Goal: Task Accomplishment & Management: Use online tool/utility

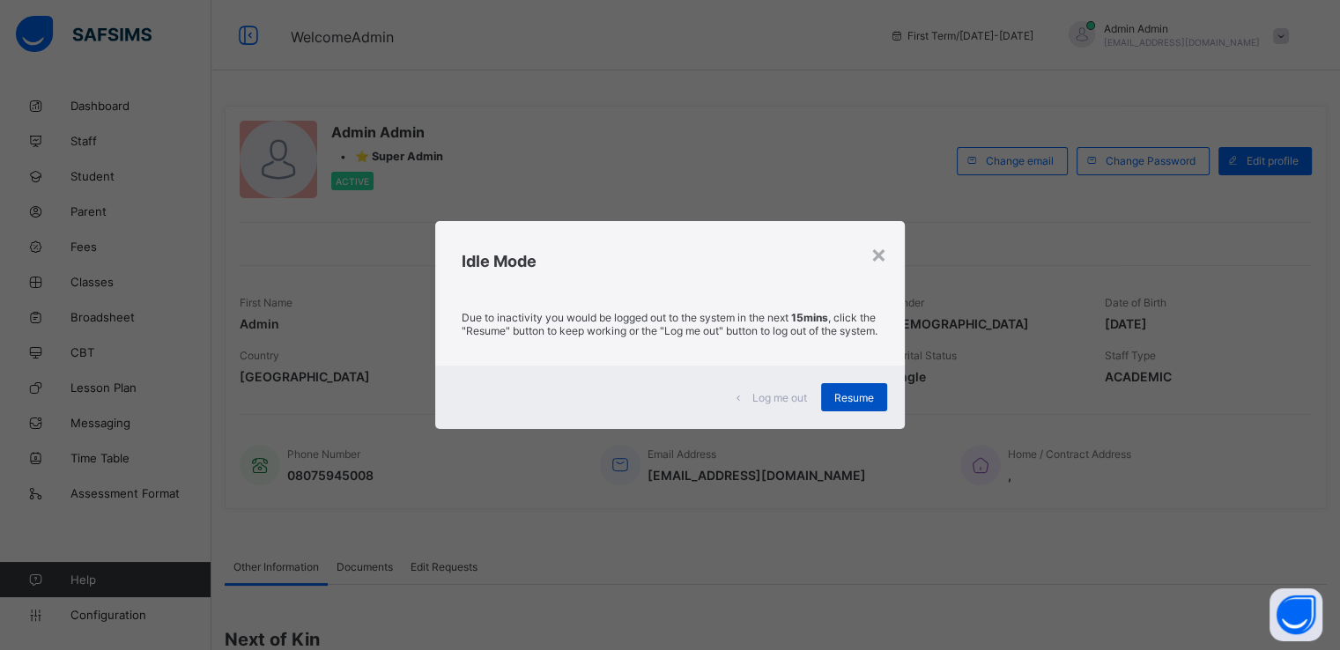
click at [859, 404] on span "Resume" at bounding box center [854, 397] width 40 height 13
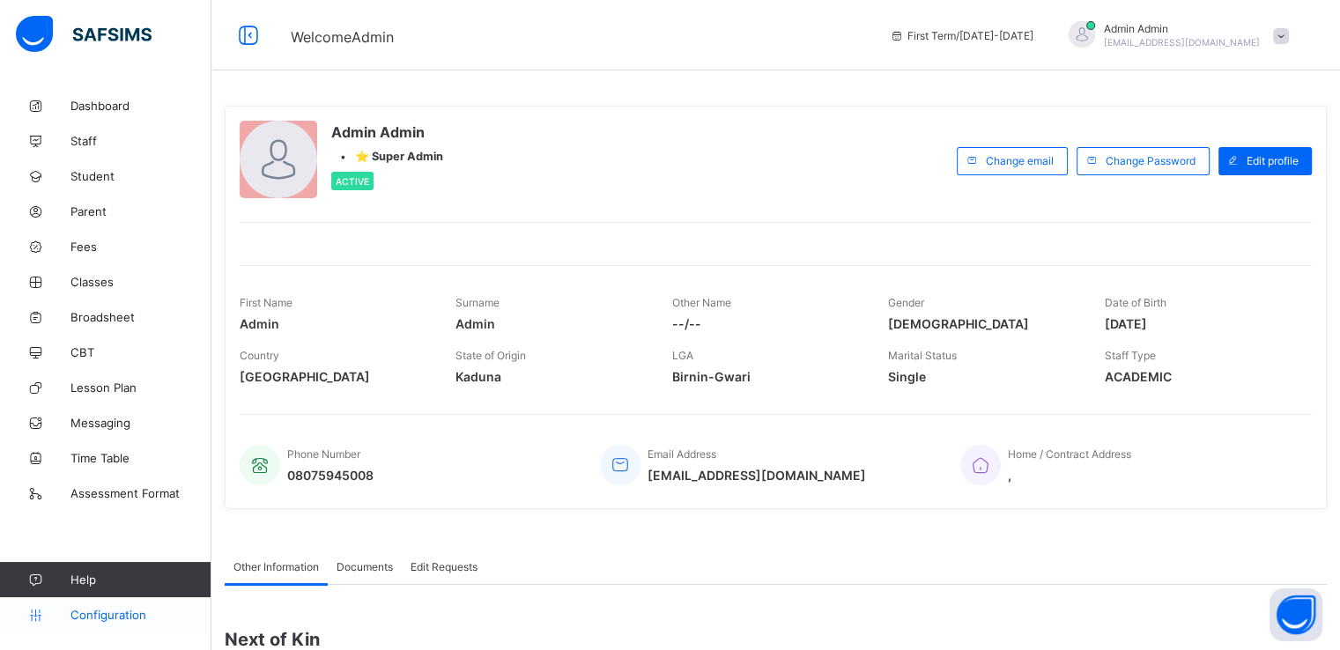
click at [98, 608] on span "Configuration" at bounding box center [140, 615] width 140 height 14
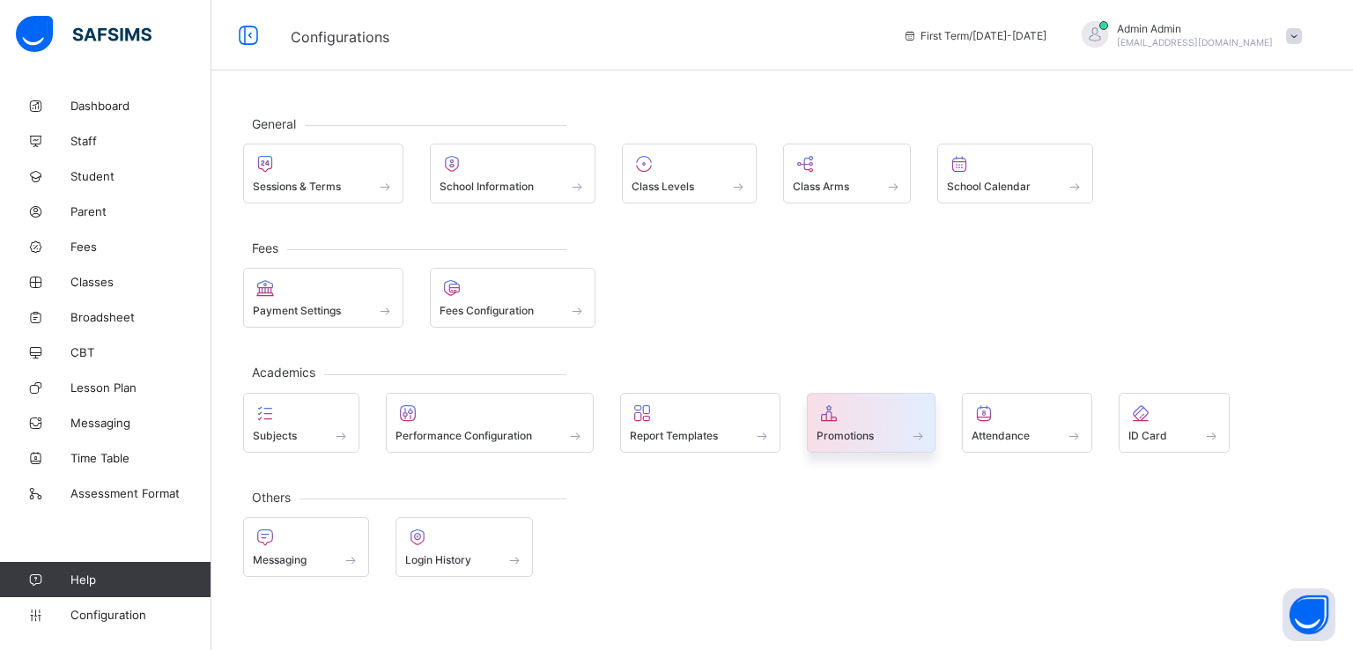
click at [884, 438] on div "Promotions" at bounding box center [872, 435] width 110 height 15
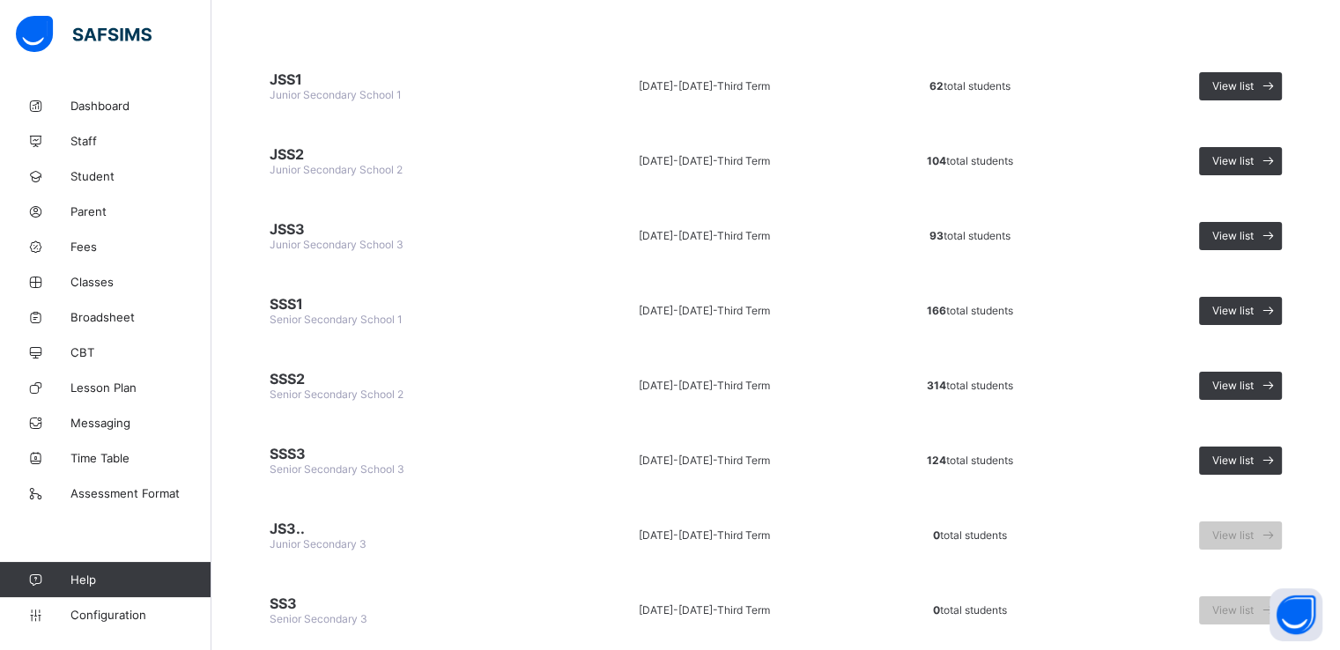
scroll to position [219, 0]
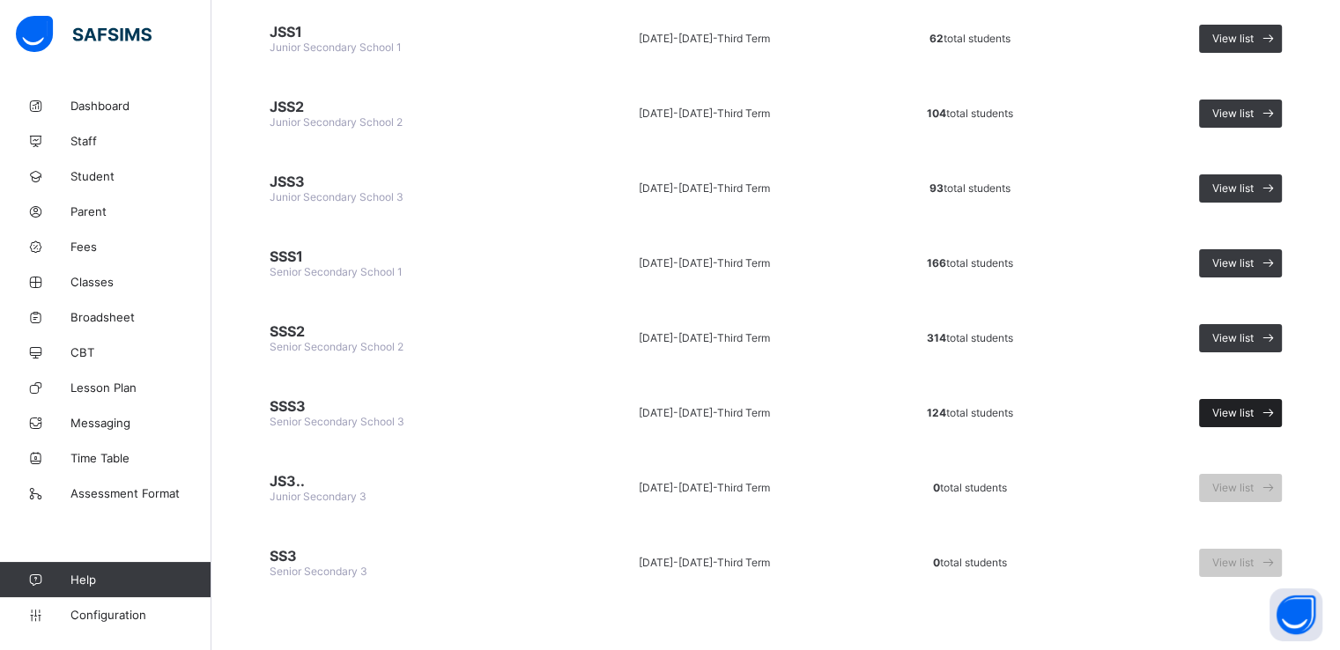
click at [1246, 406] on span "View list" at bounding box center [1232, 412] width 41 height 13
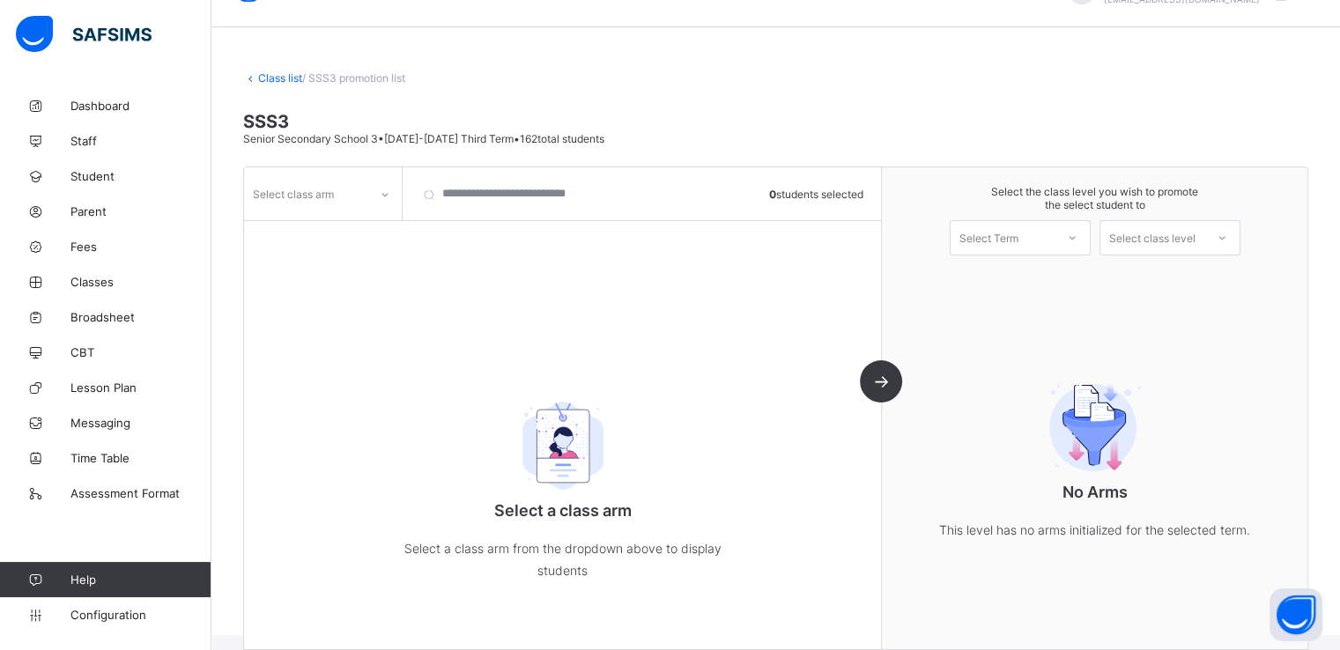
scroll to position [64, 0]
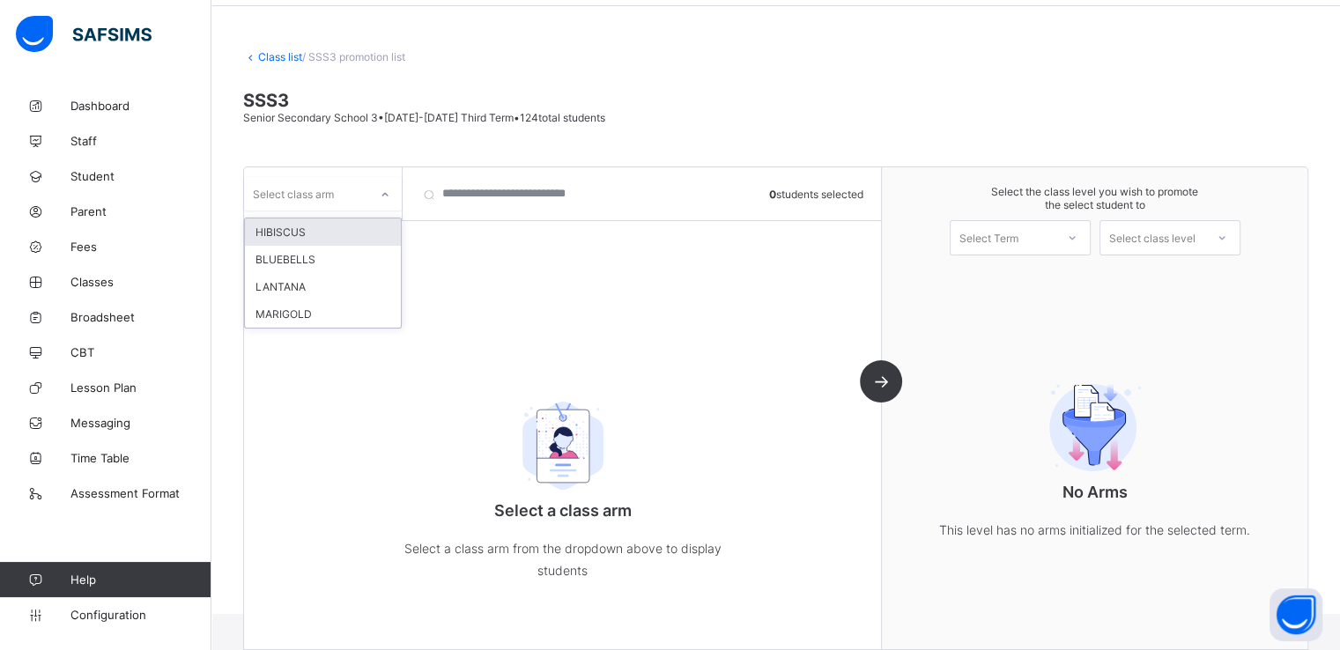
click at [340, 183] on div "Select class arm" at bounding box center [306, 193] width 124 height 25
click at [270, 54] on link "Class list" at bounding box center [280, 56] width 44 height 13
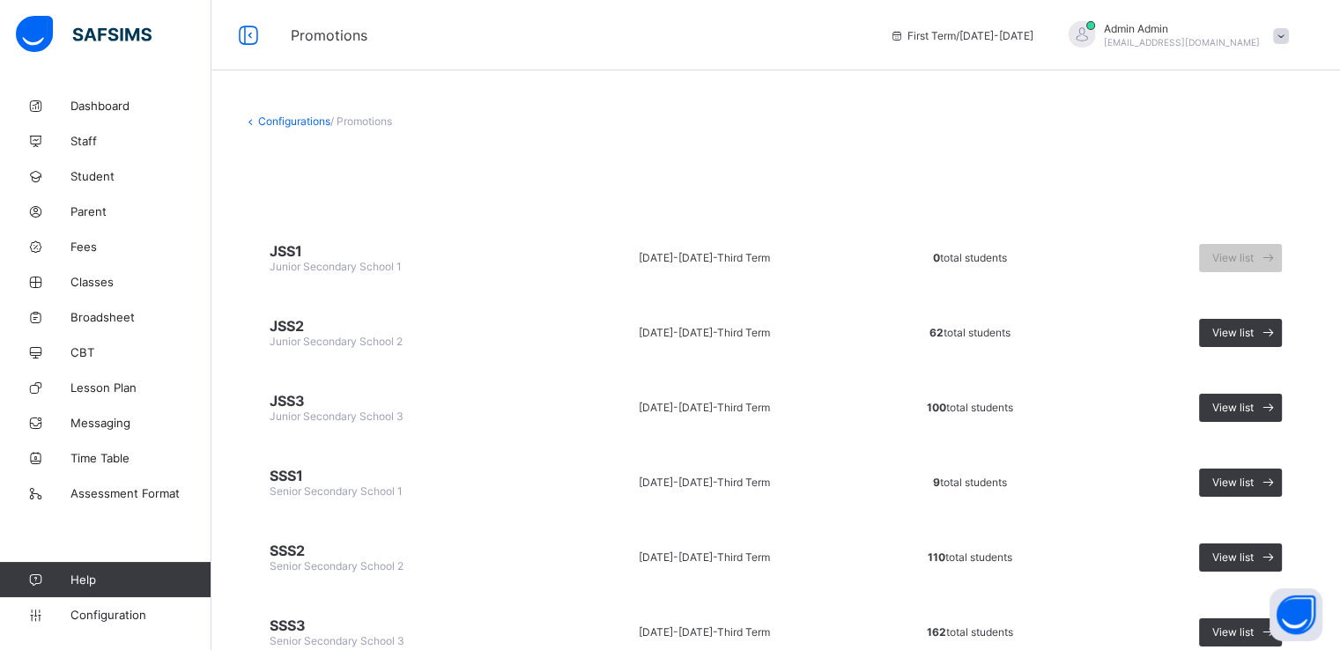
scroll to position [219, 0]
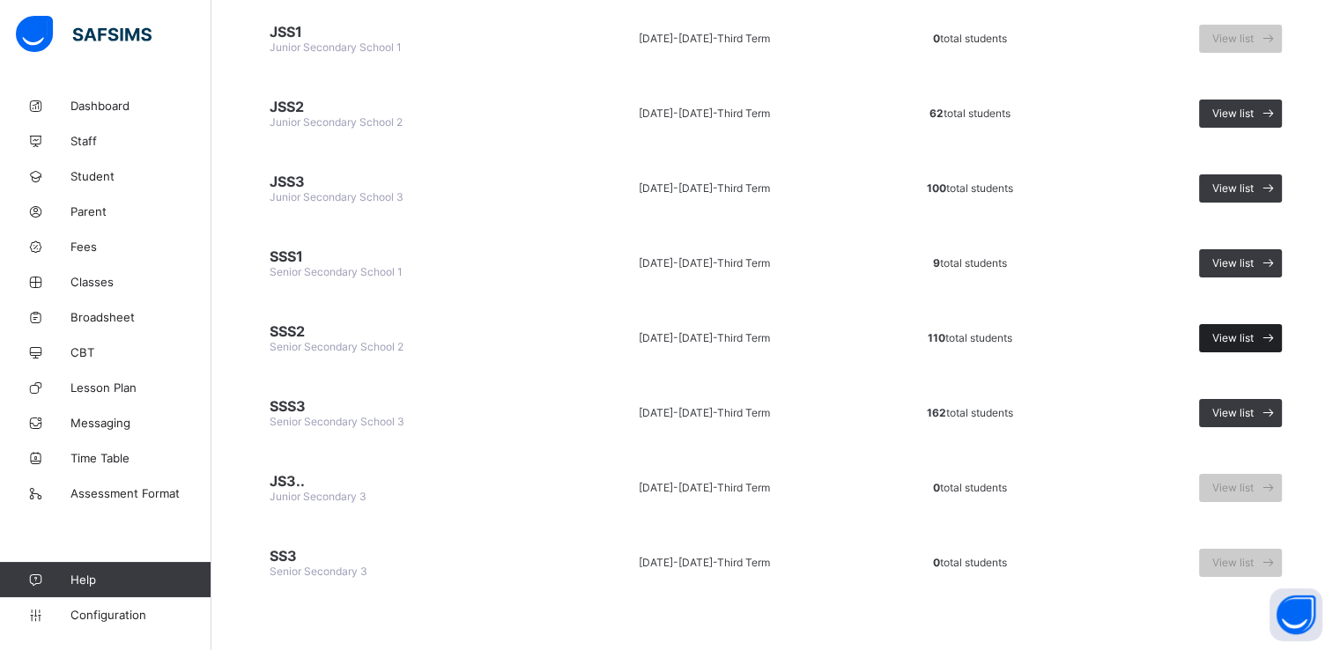
click at [1250, 332] on span "View list" at bounding box center [1232, 337] width 41 height 13
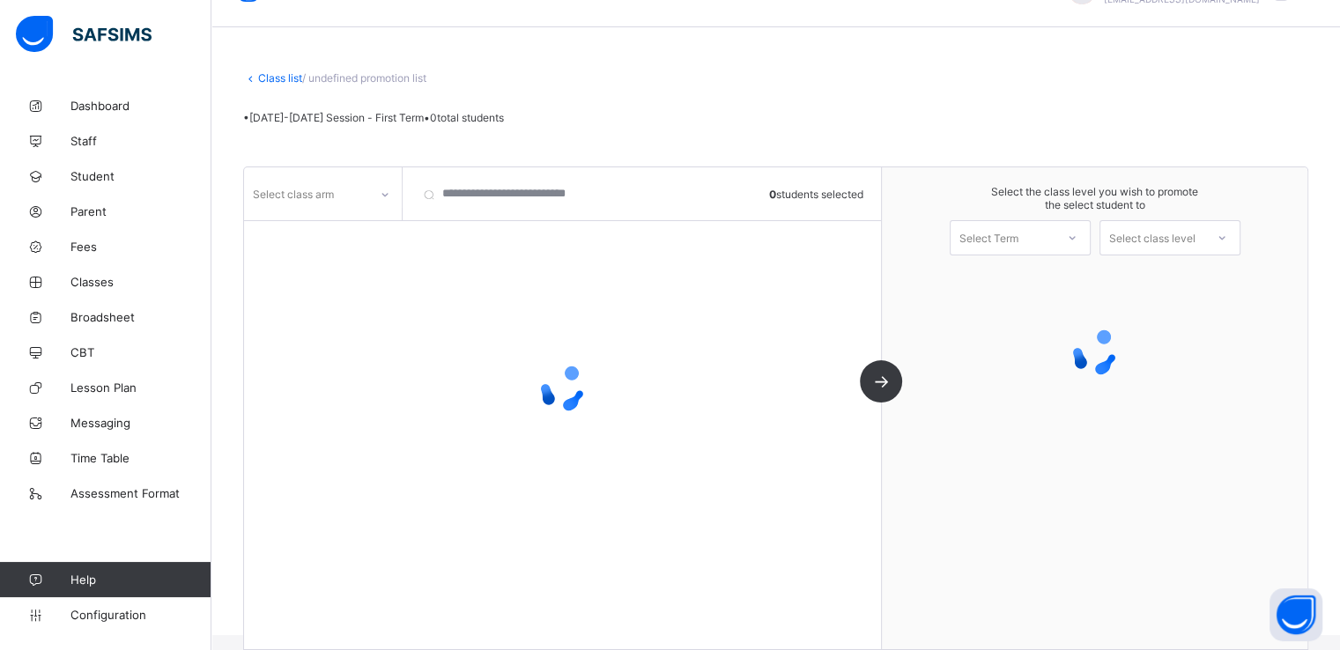
scroll to position [43, 0]
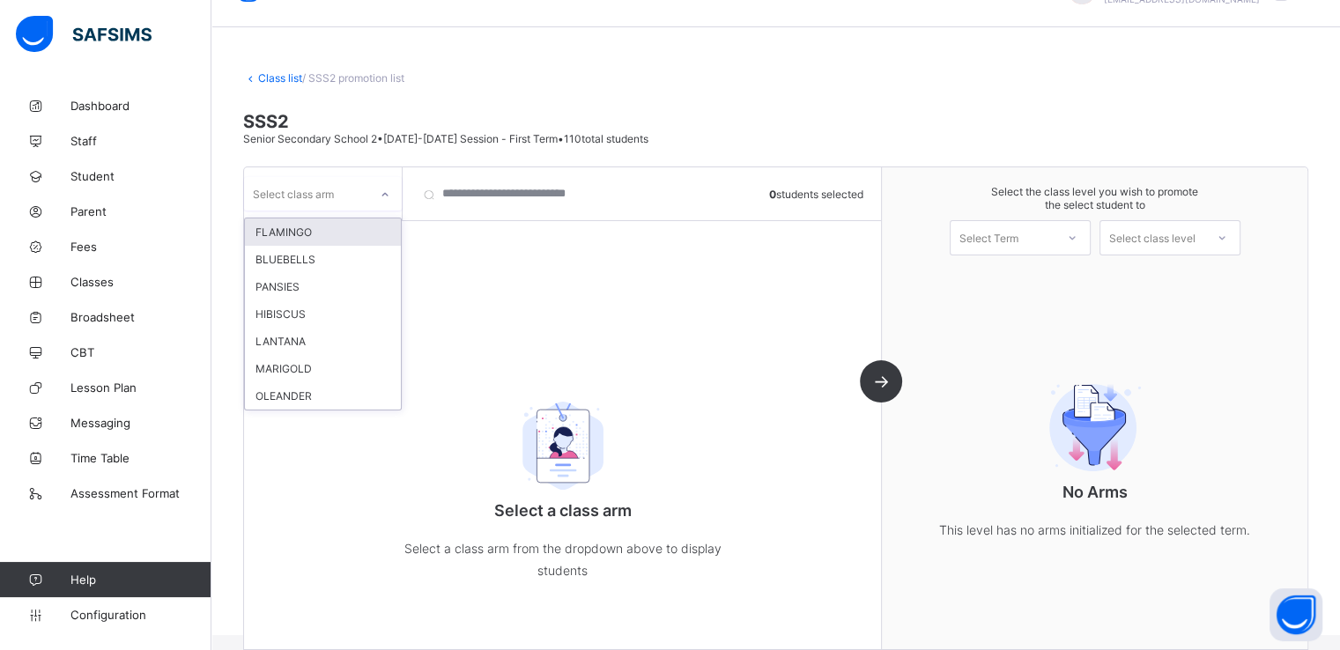
click at [374, 189] on div at bounding box center [385, 195] width 30 height 28
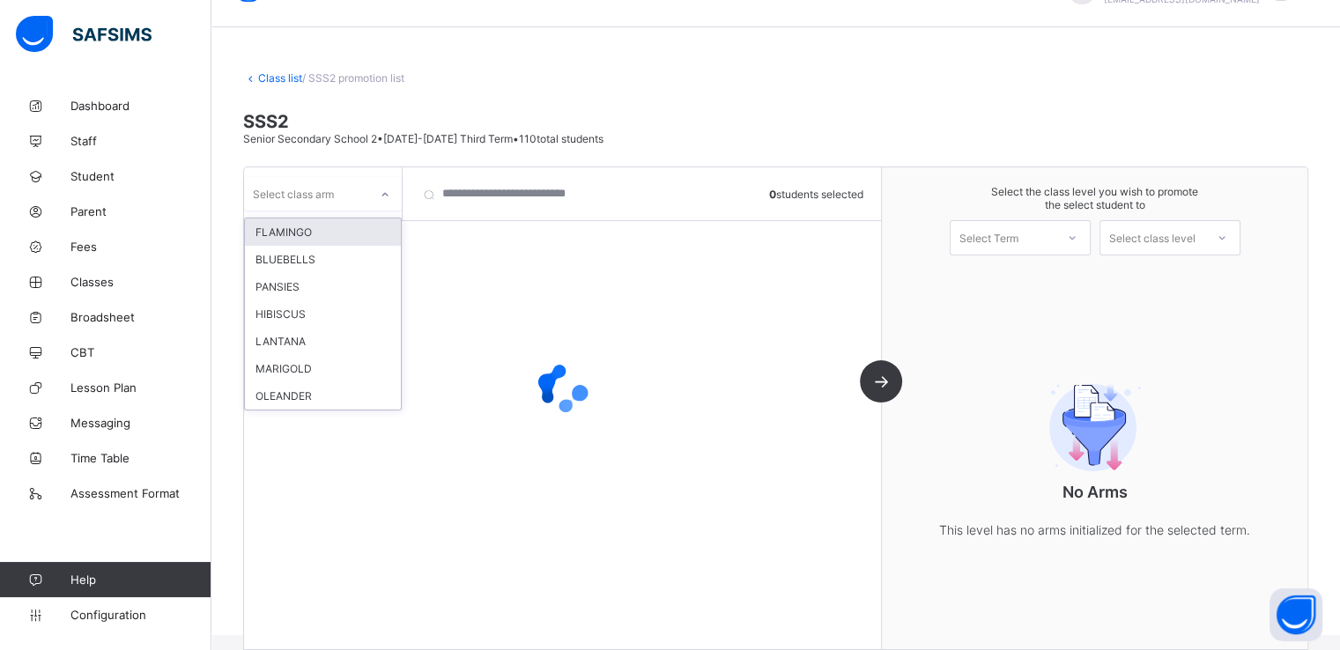
click at [330, 233] on div "FLAMINGO" at bounding box center [323, 231] width 156 height 27
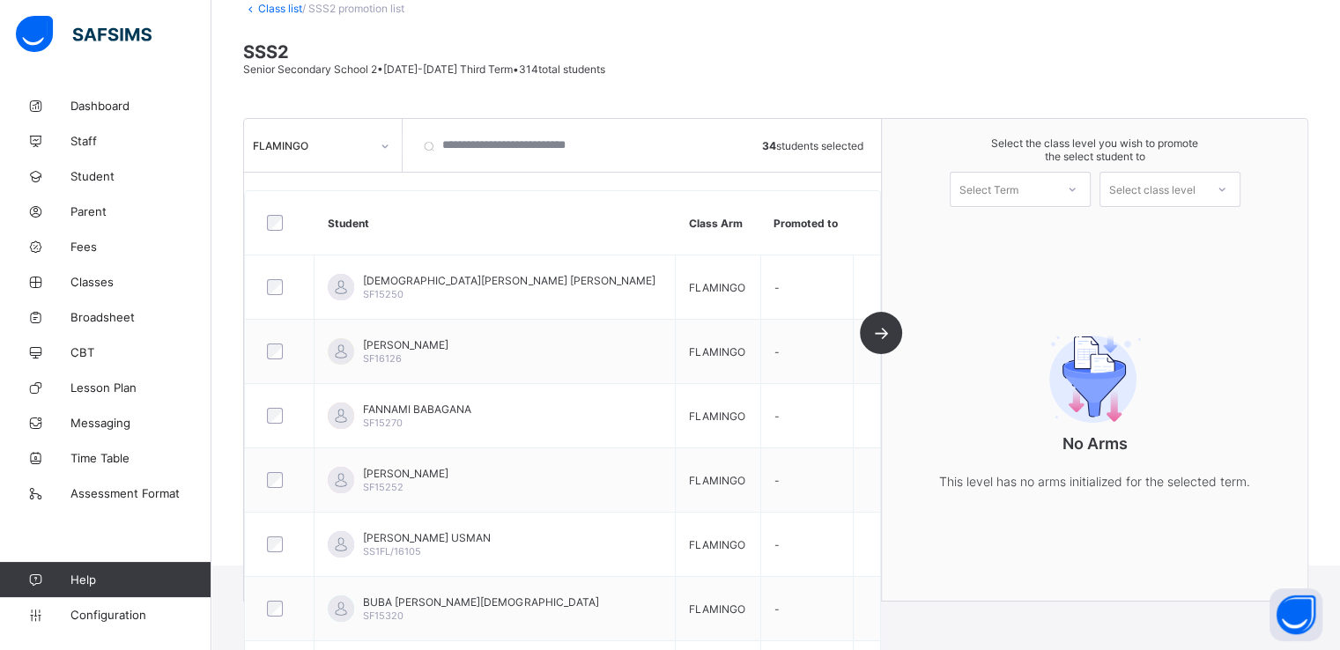
scroll to position [0, 0]
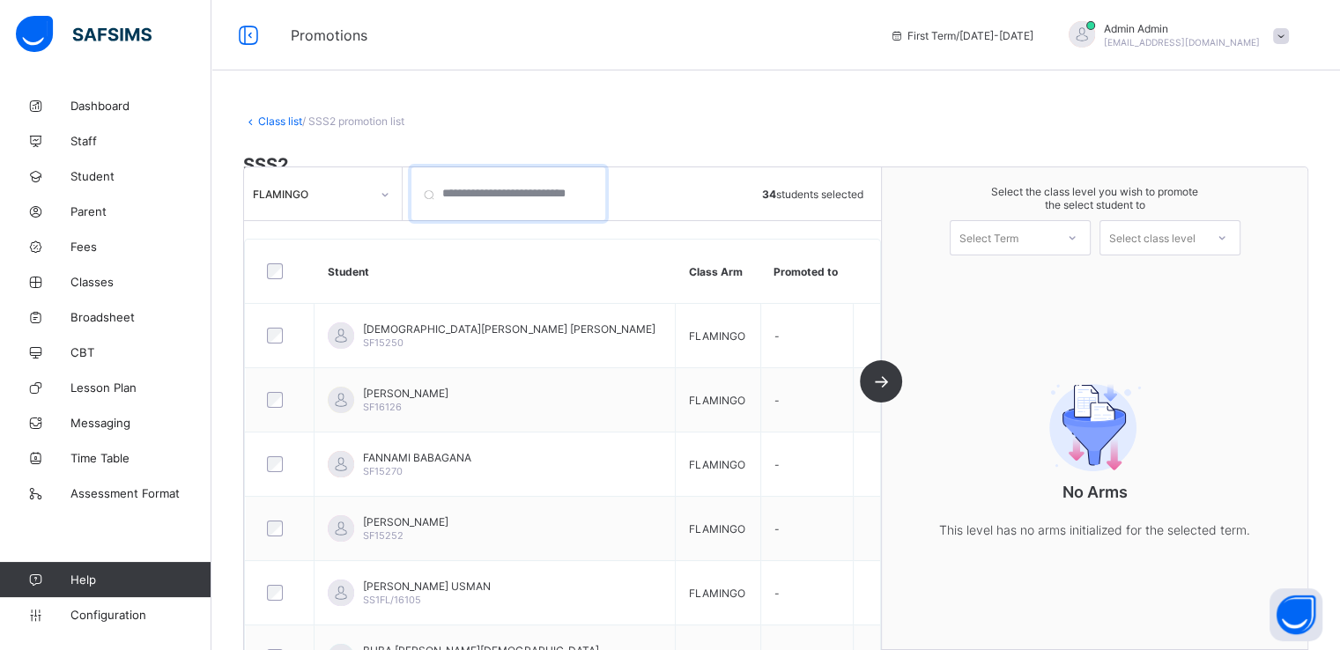
click at [522, 198] on input "search" at bounding box center [508, 193] width 194 height 53
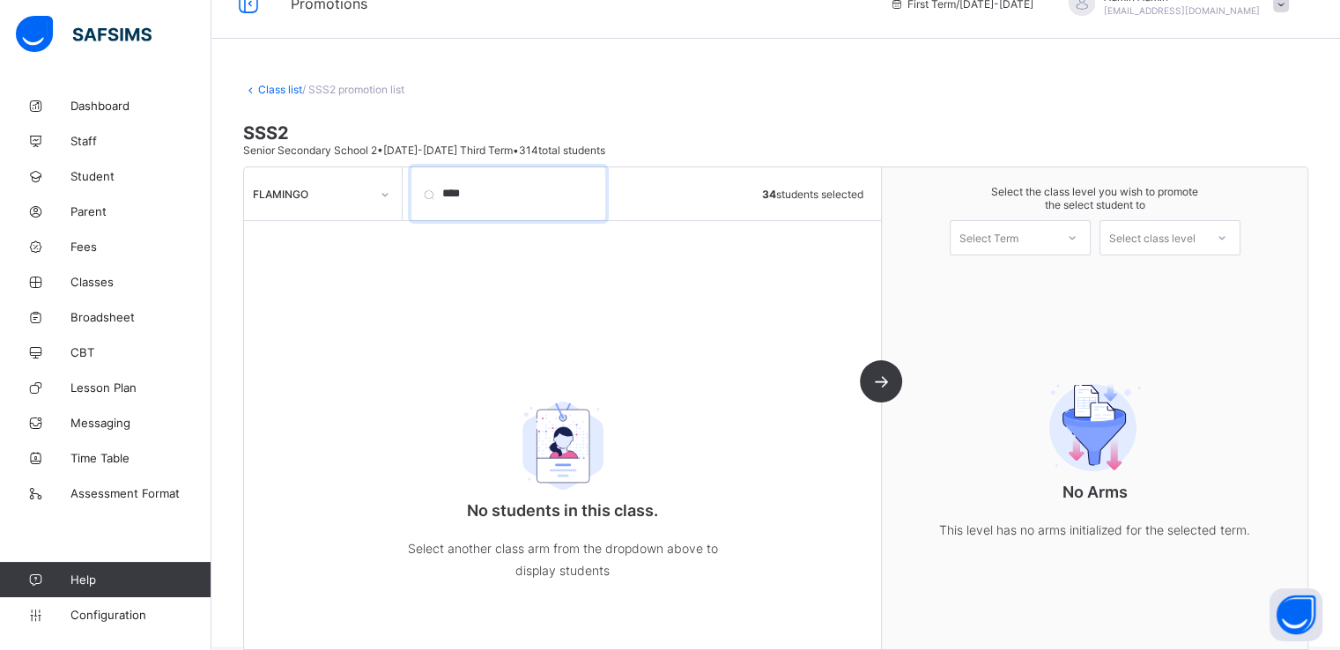
scroll to position [64, 0]
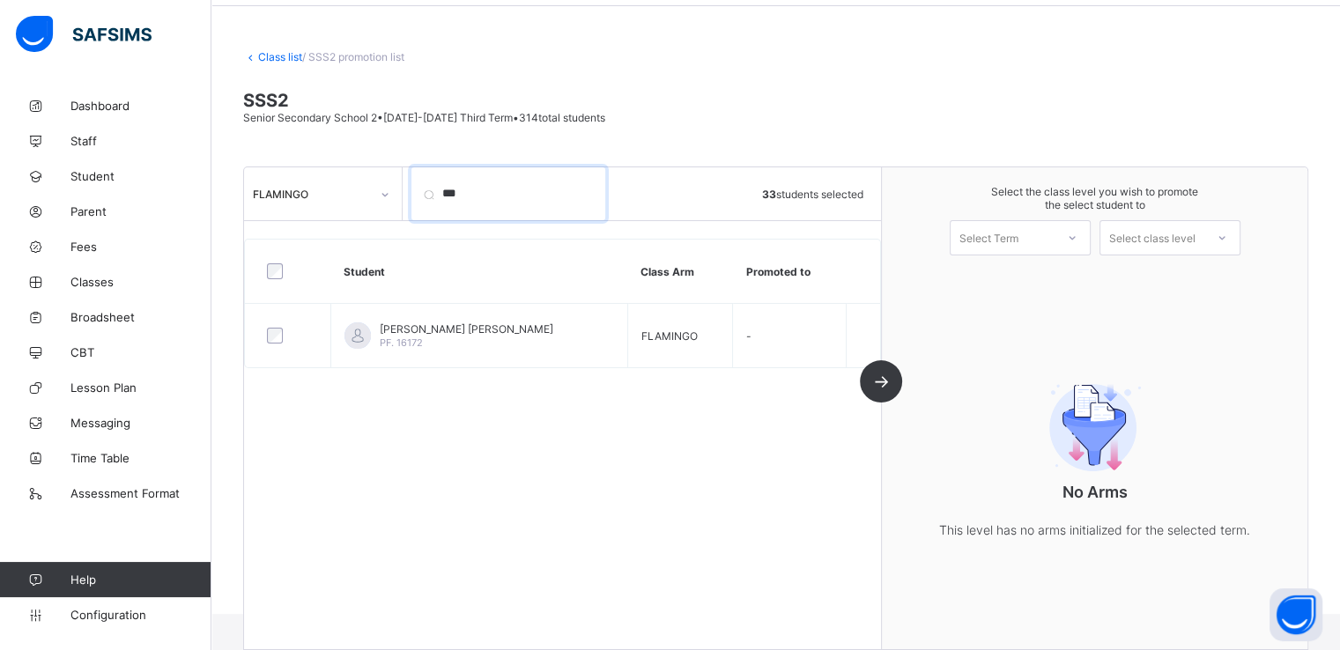
click at [486, 184] on input "***" at bounding box center [508, 193] width 194 height 53
type input "*"
click at [479, 184] on input "****" at bounding box center [508, 193] width 194 height 53
type input "*"
click at [494, 189] on input "***" at bounding box center [508, 193] width 194 height 53
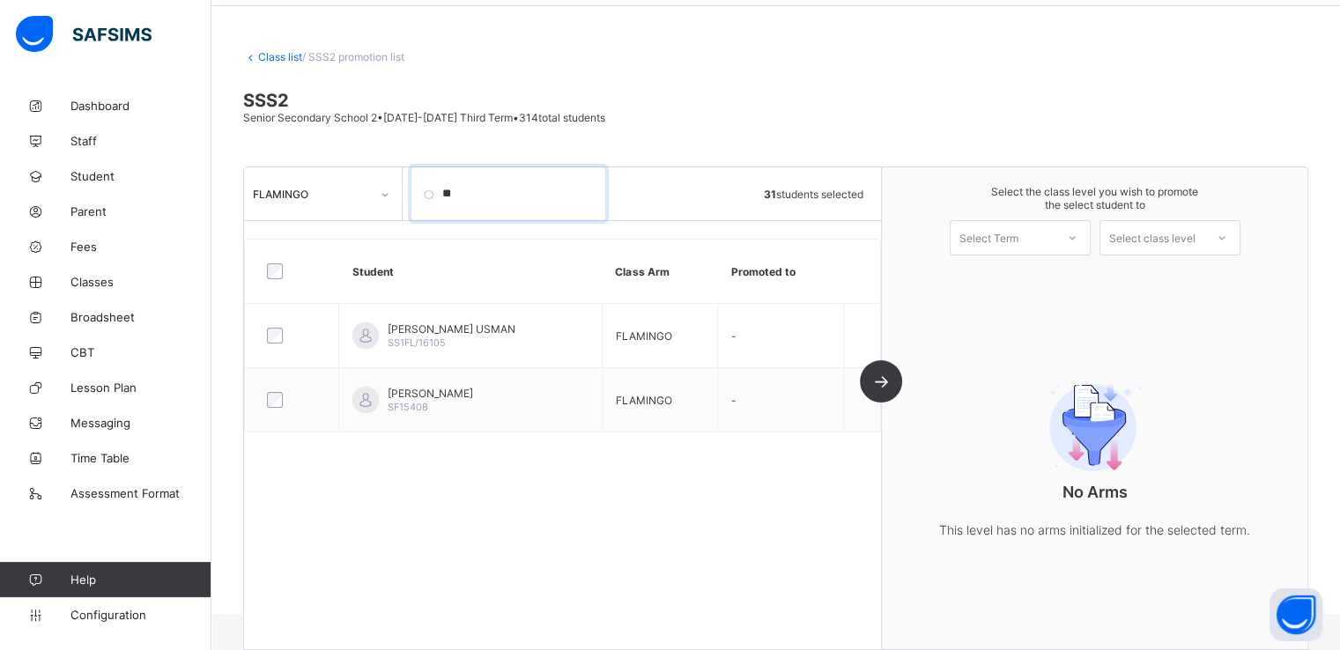
type input "*"
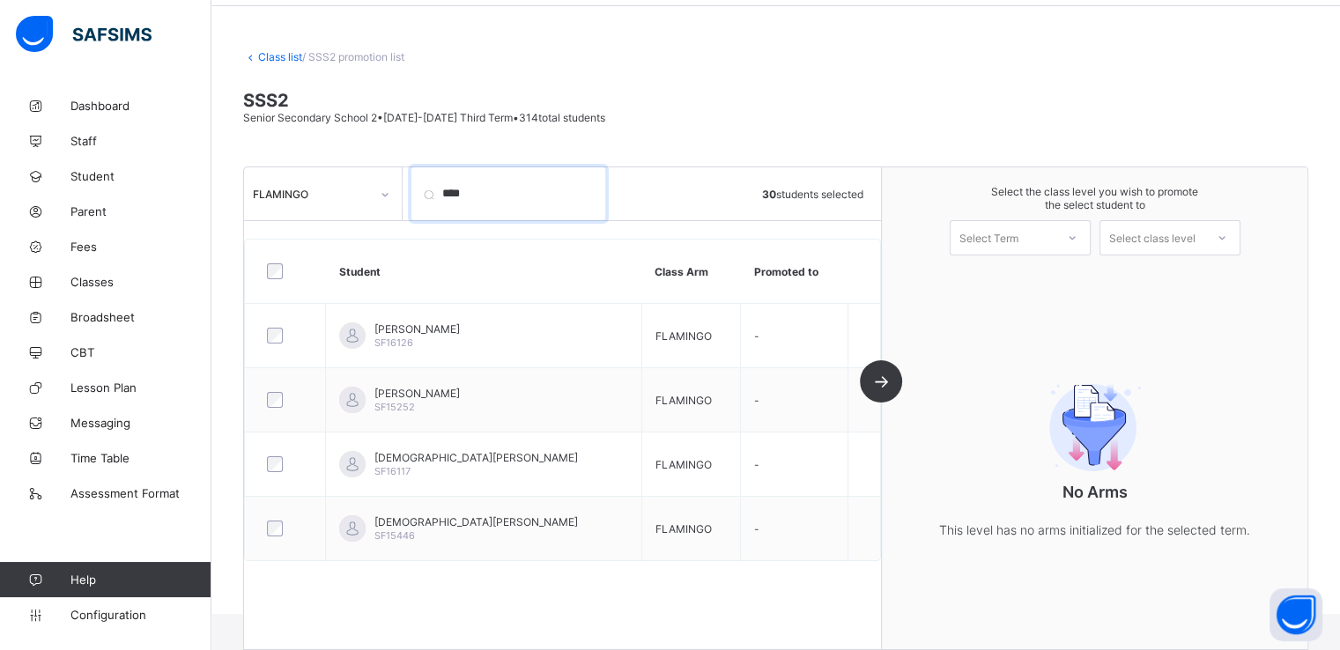
click at [500, 192] on input "****" at bounding box center [508, 193] width 194 height 53
type input "*"
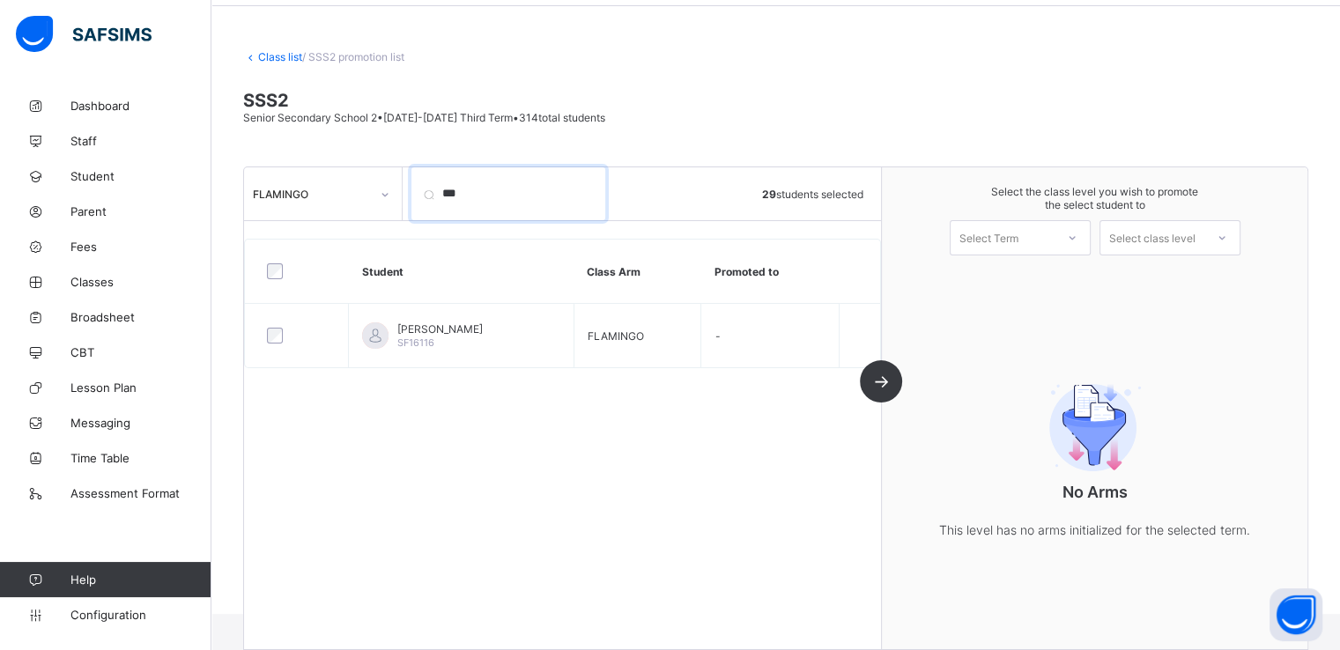
click at [480, 196] on input "***" at bounding box center [508, 193] width 194 height 53
type input "*"
click at [485, 188] on input "***" at bounding box center [508, 193] width 194 height 53
type input "*"
click at [498, 198] on input "****" at bounding box center [508, 193] width 194 height 53
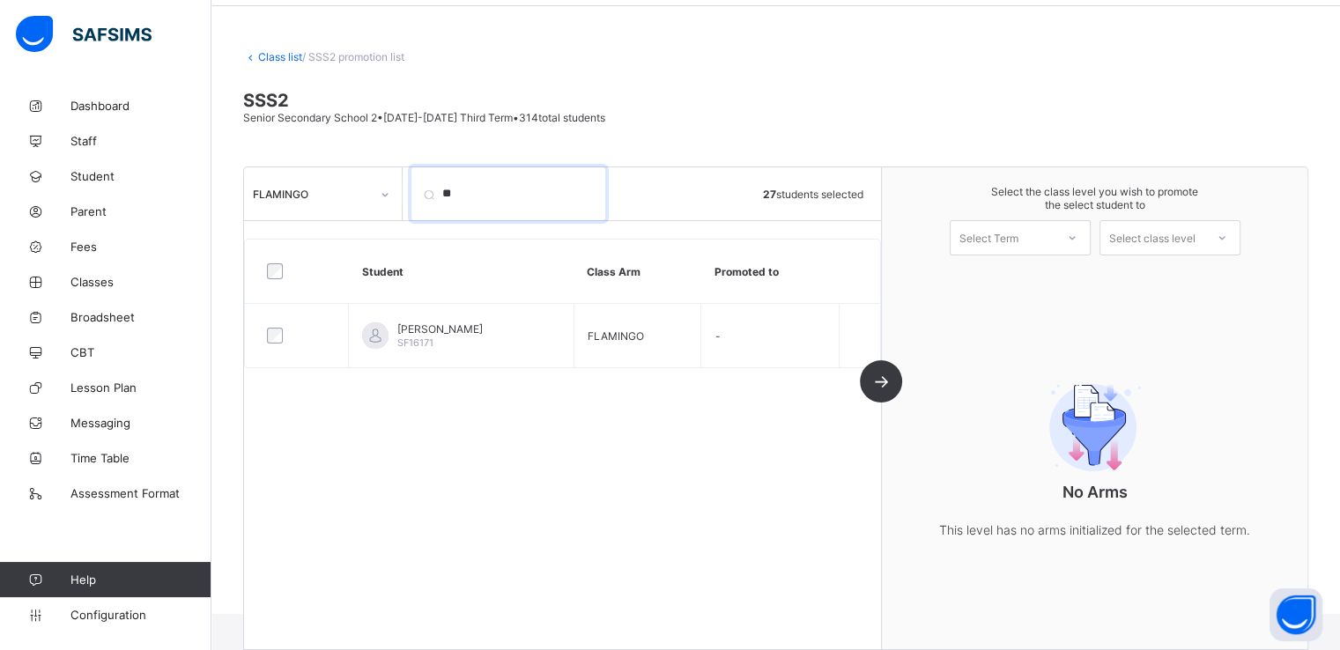
type input "*"
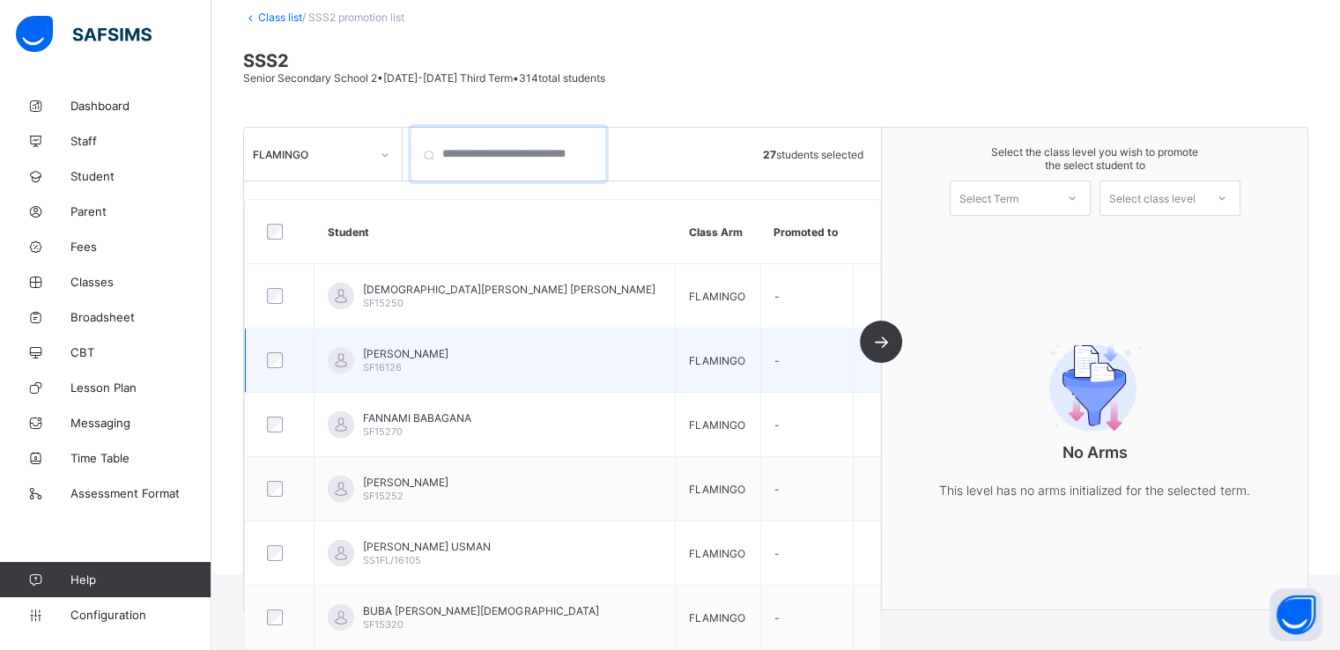
scroll to position [0, 0]
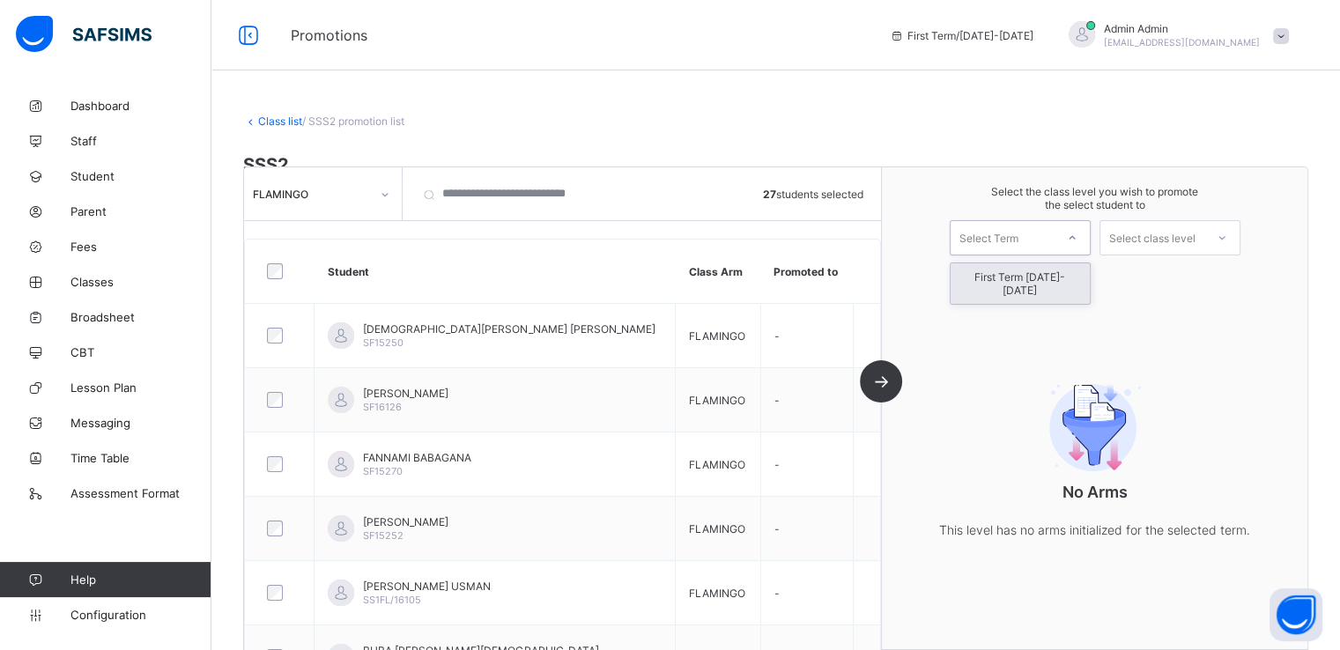
click at [1030, 228] on div "Select Term" at bounding box center [1003, 238] width 104 height 25
click at [1007, 278] on div "First Term 2025-2026" at bounding box center [1020, 283] width 139 height 41
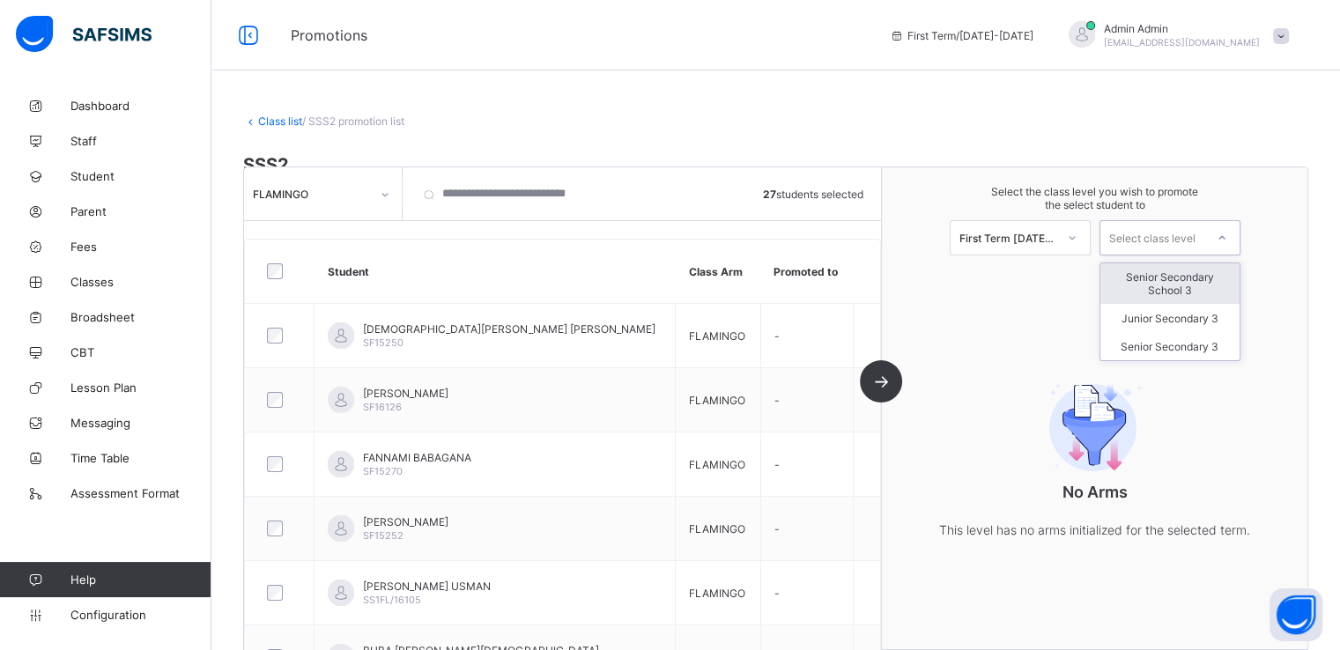
click at [1152, 241] on div "Select class level" at bounding box center [1152, 237] width 86 height 35
click at [1166, 278] on div "Senior Secondary School 3" at bounding box center [1169, 283] width 139 height 41
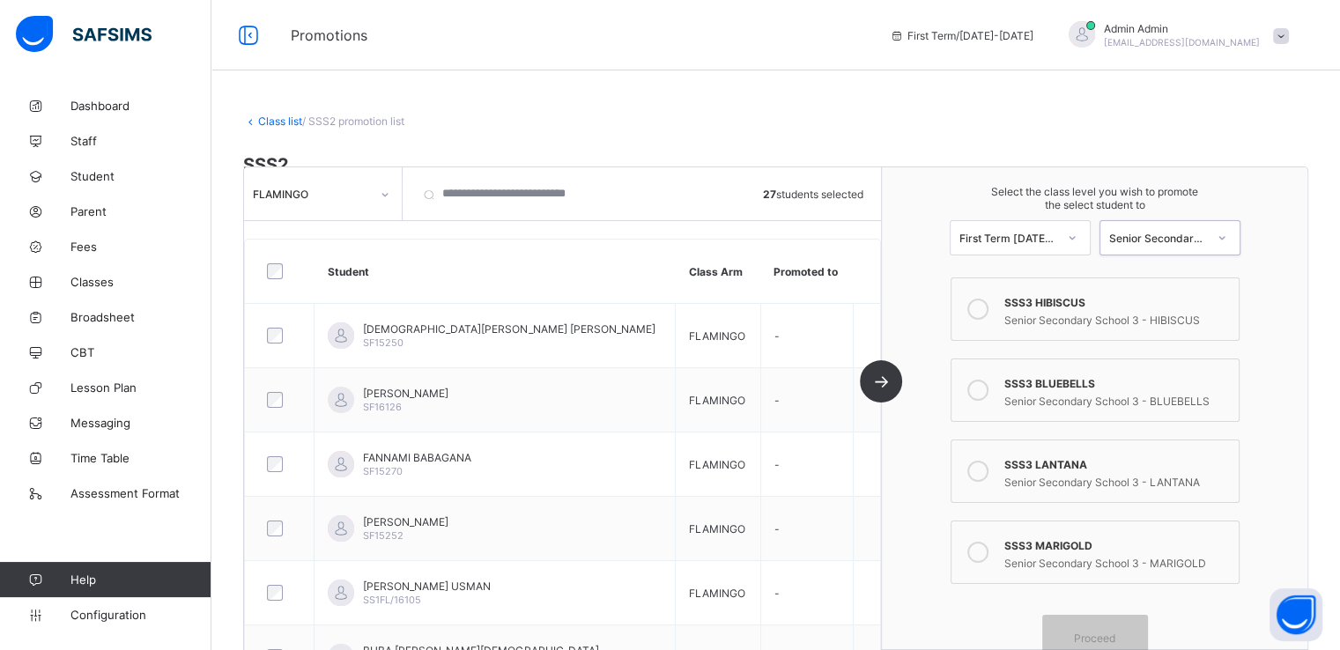
click at [988, 311] on icon at bounding box center [977, 309] width 21 height 21
click at [1099, 634] on span "Proceed" at bounding box center [1094, 638] width 41 height 13
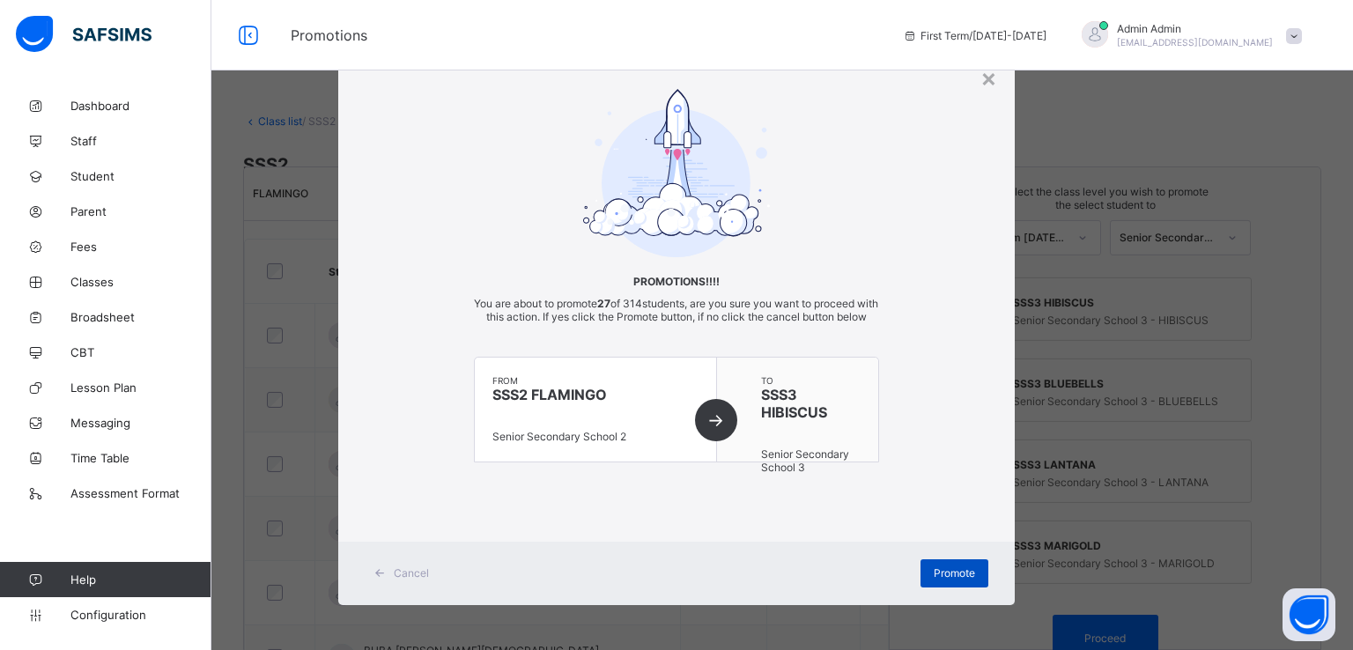
click at [940, 580] on span "Promote" at bounding box center [954, 572] width 41 height 13
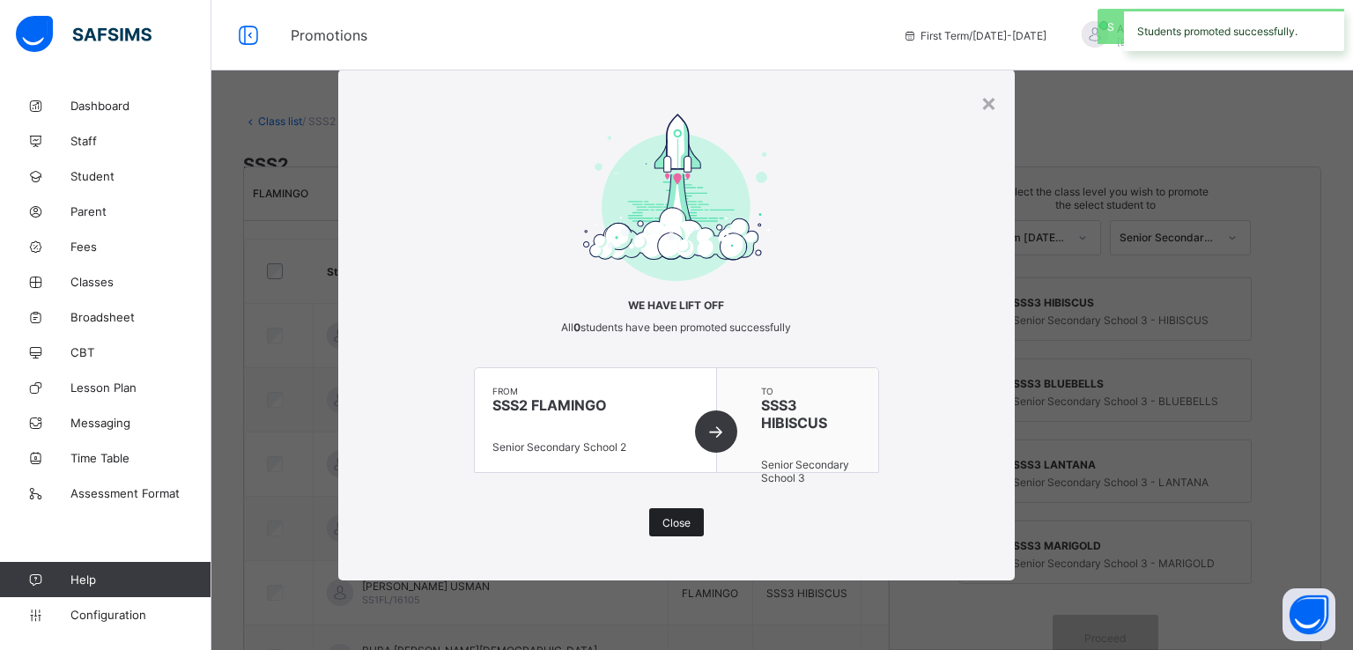
click at [670, 529] on span "Close" at bounding box center [676, 522] width 28 height 13
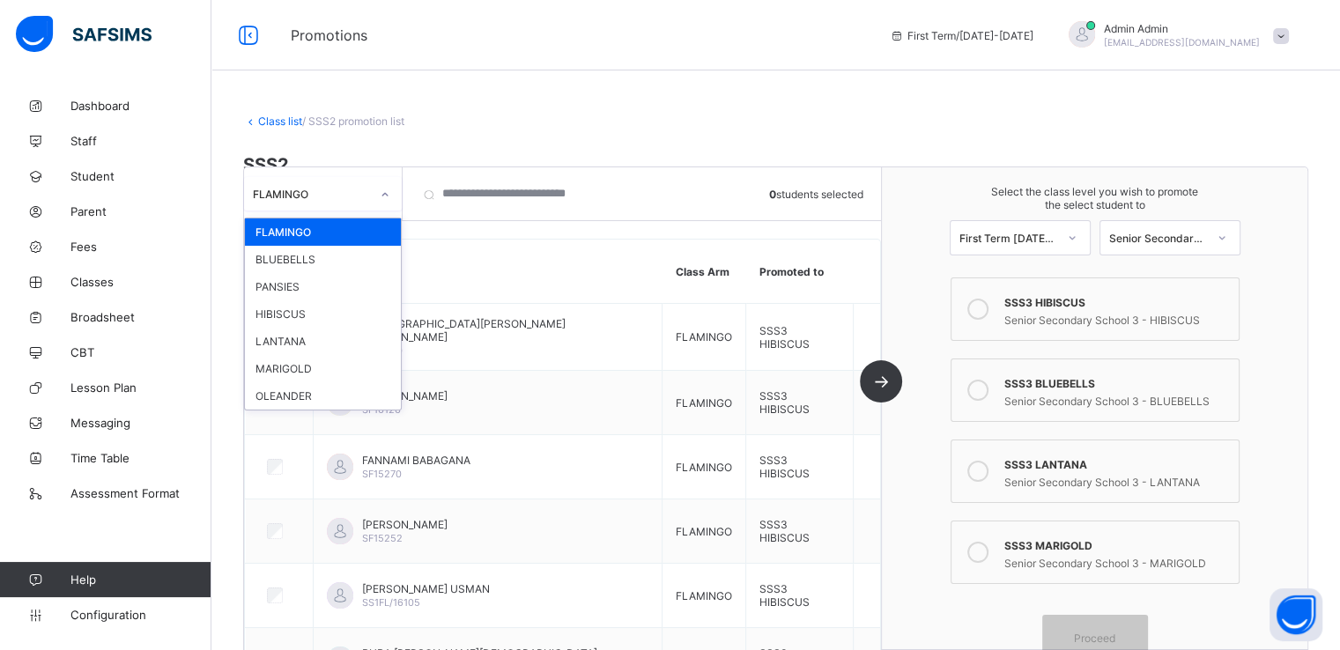
click at [366, 202] on div "FLAMINGO" at bounding box center [306, 193] width 124 height 25
click at [310, 296] on div "PANSIES" at bounding box center [323, 286] width 156 height 27
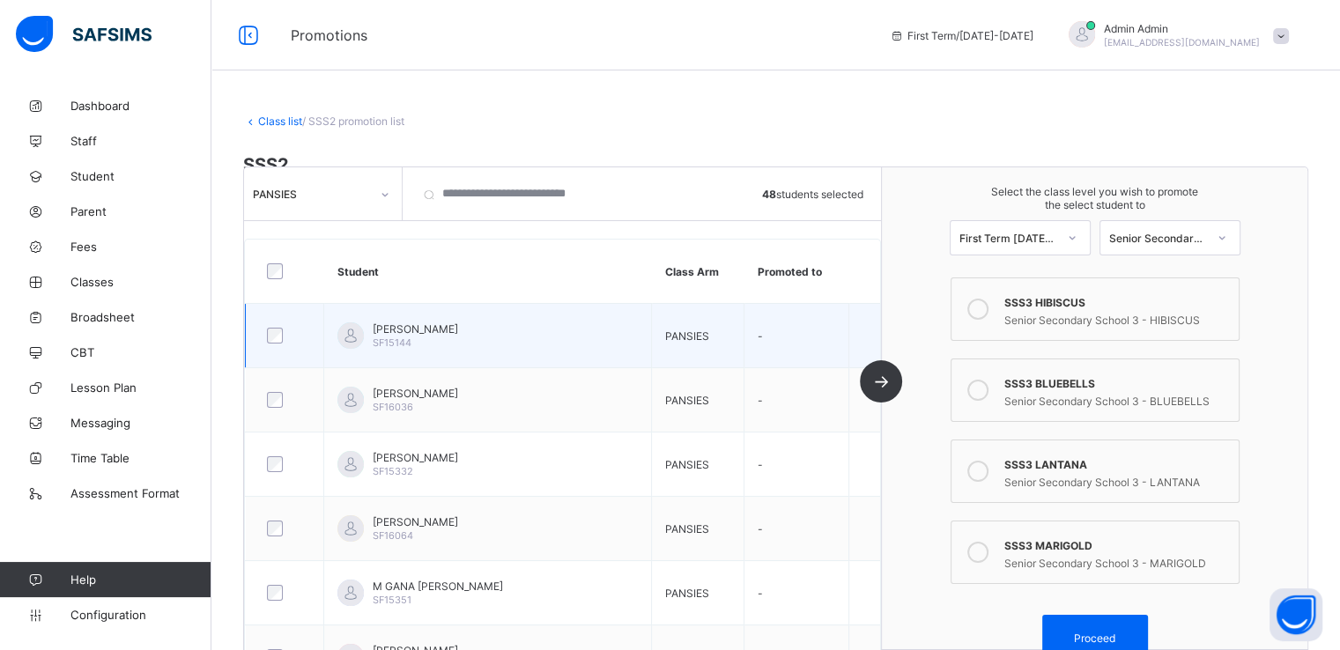
scroll to position [14, 0]
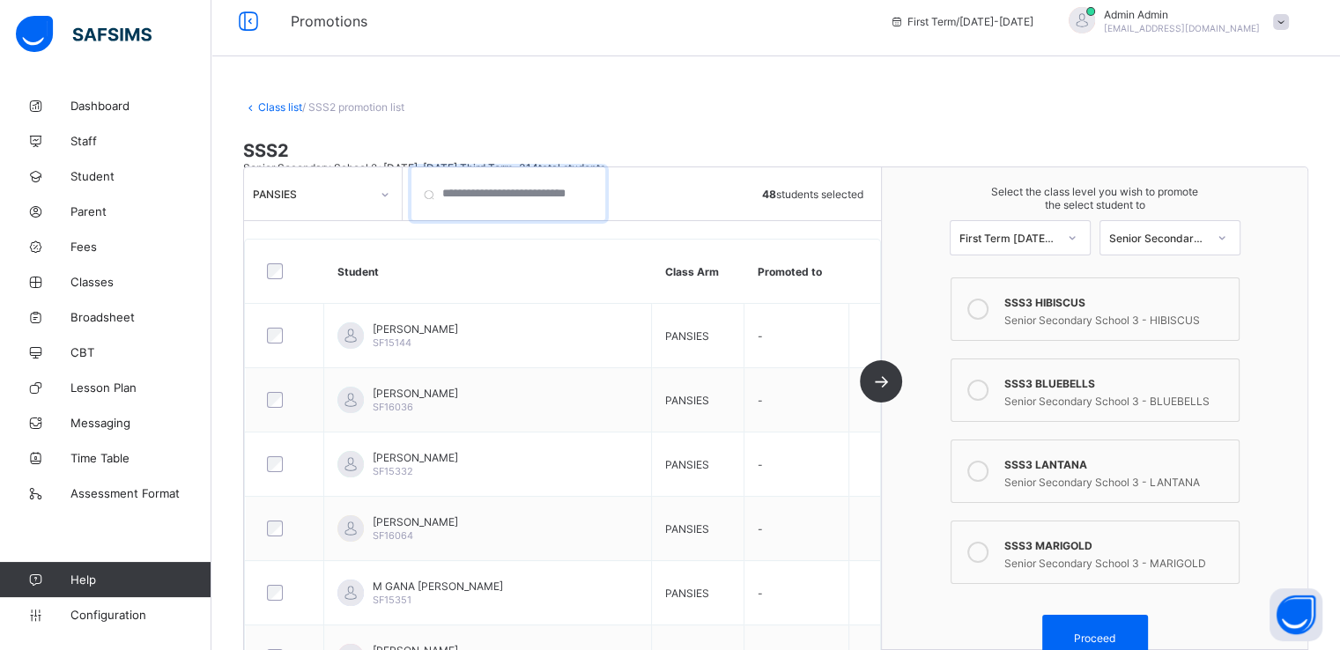
click at [451, 196] on input "search" at bounding box center [508, 193] width 194 height 53
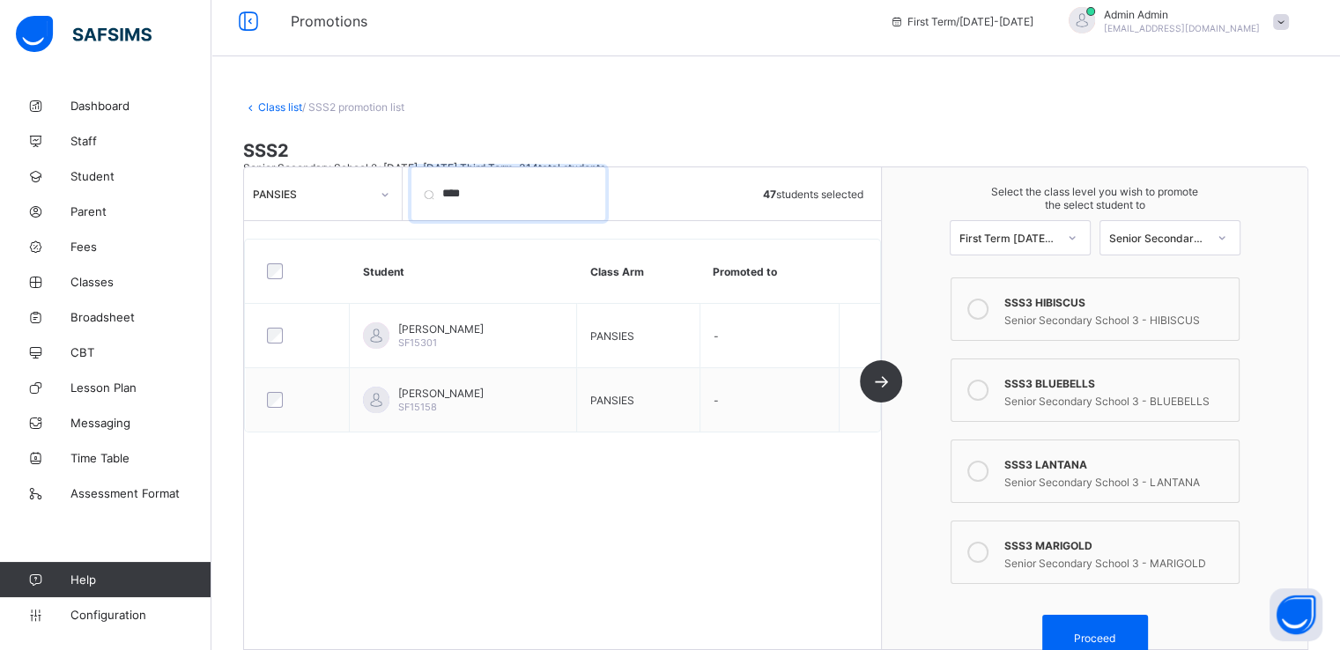
click at [481, 192] on input "****" at bounding box center [508, 193] width 194 height 53
type input "*"
click at [488, 192] on input "****" at bounding box center [508, 193] width 194 height 53
type input "*"
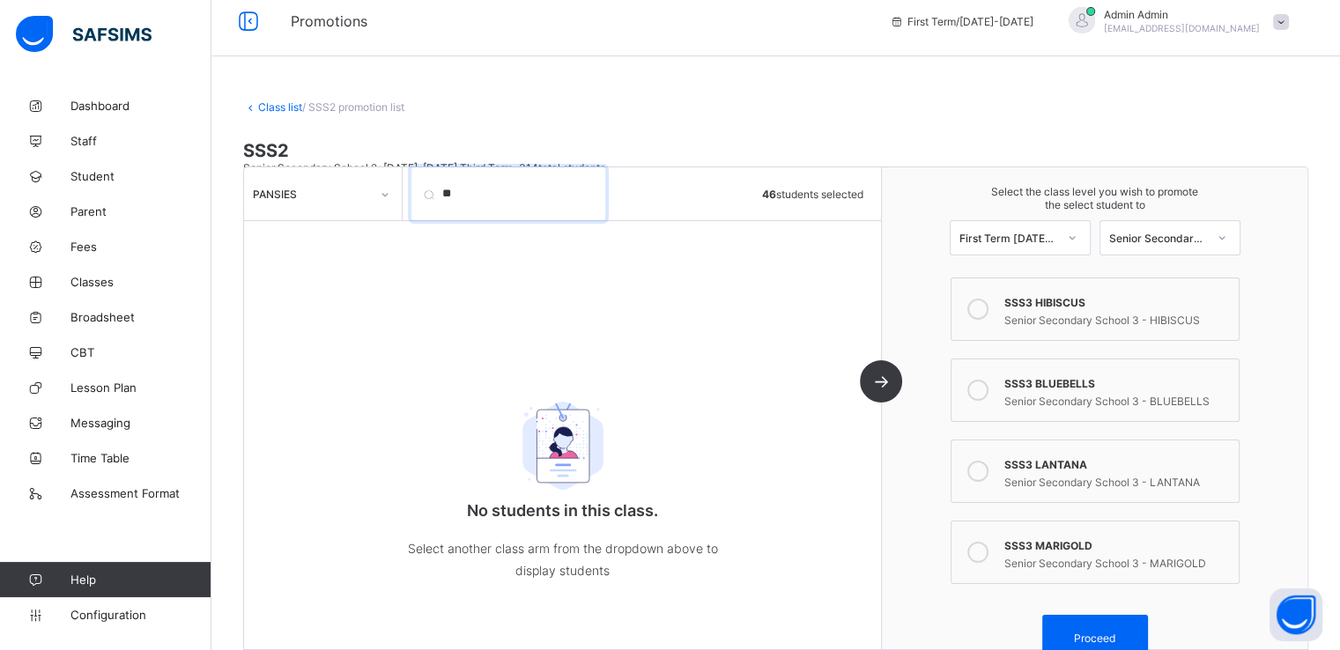
type input "*"
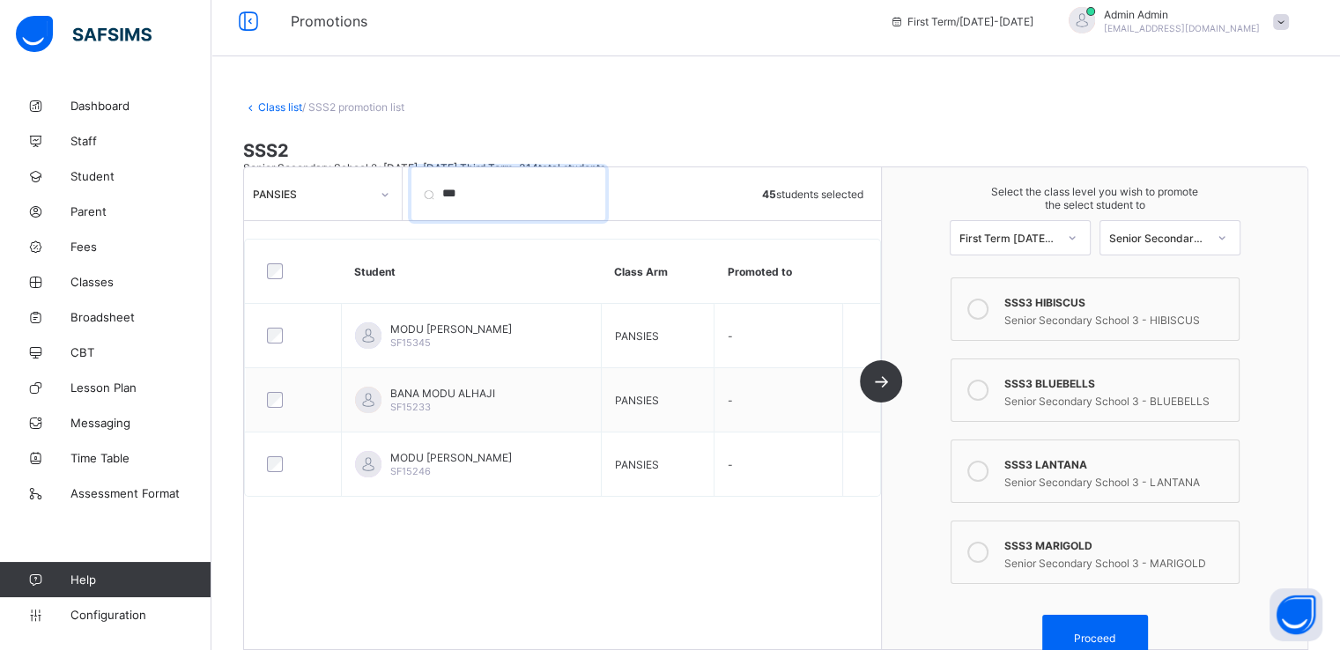
click at [483, 194] on input "***" at bounding box center [508, 193] width 194 height 53
type input "*"
click at [469, 195] on input "***" at bounding box center [508, 193] width 194 height 53
type input "*"
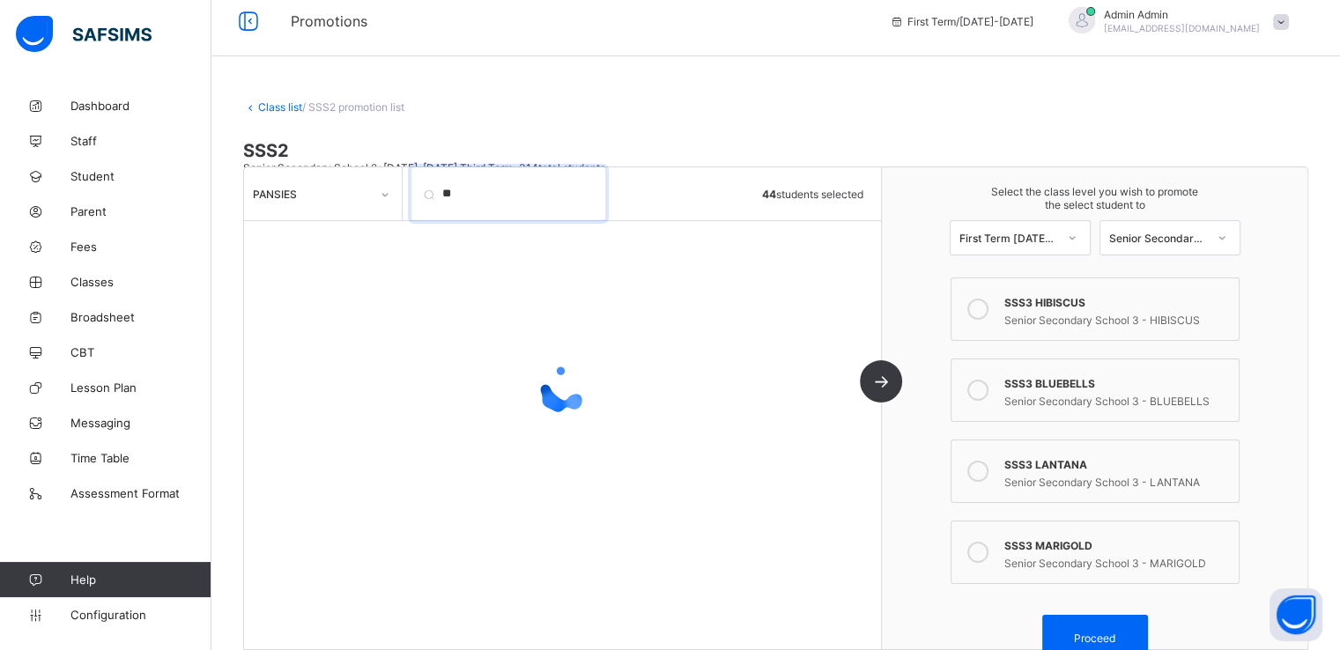
type input "*"
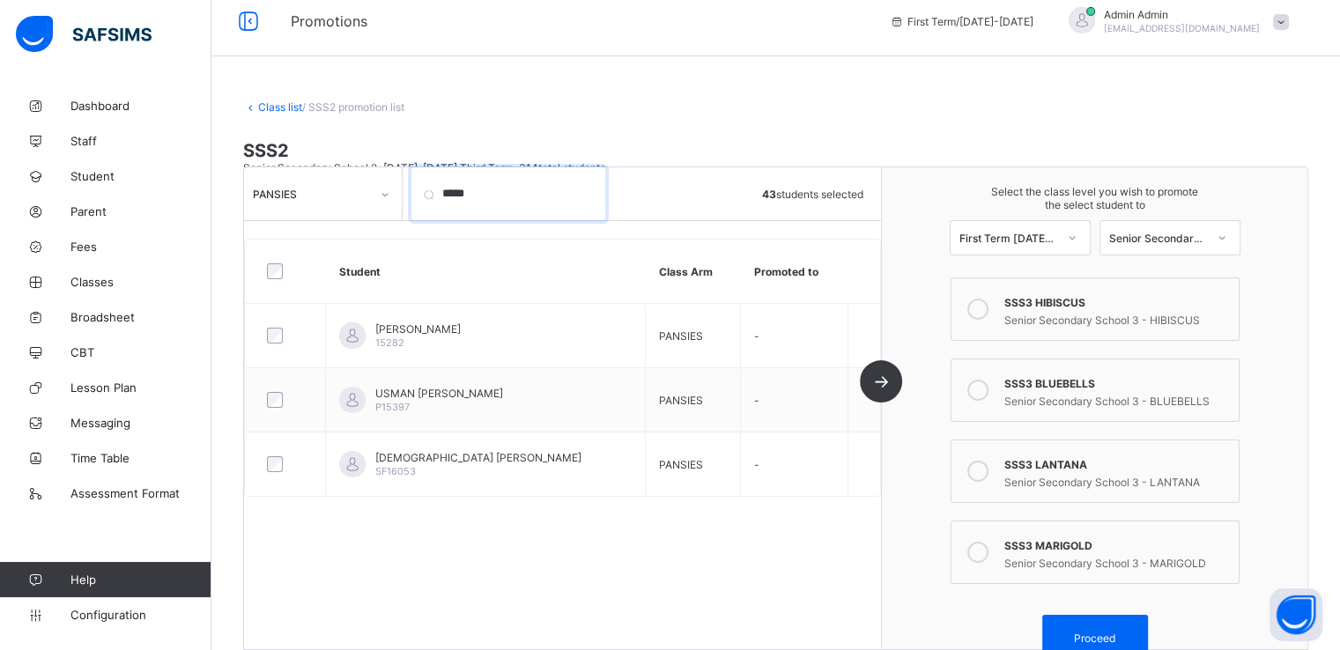
click at [515, 190] on input "*****" at bounding box center [508, 193] width 194 height 53
type input "*"
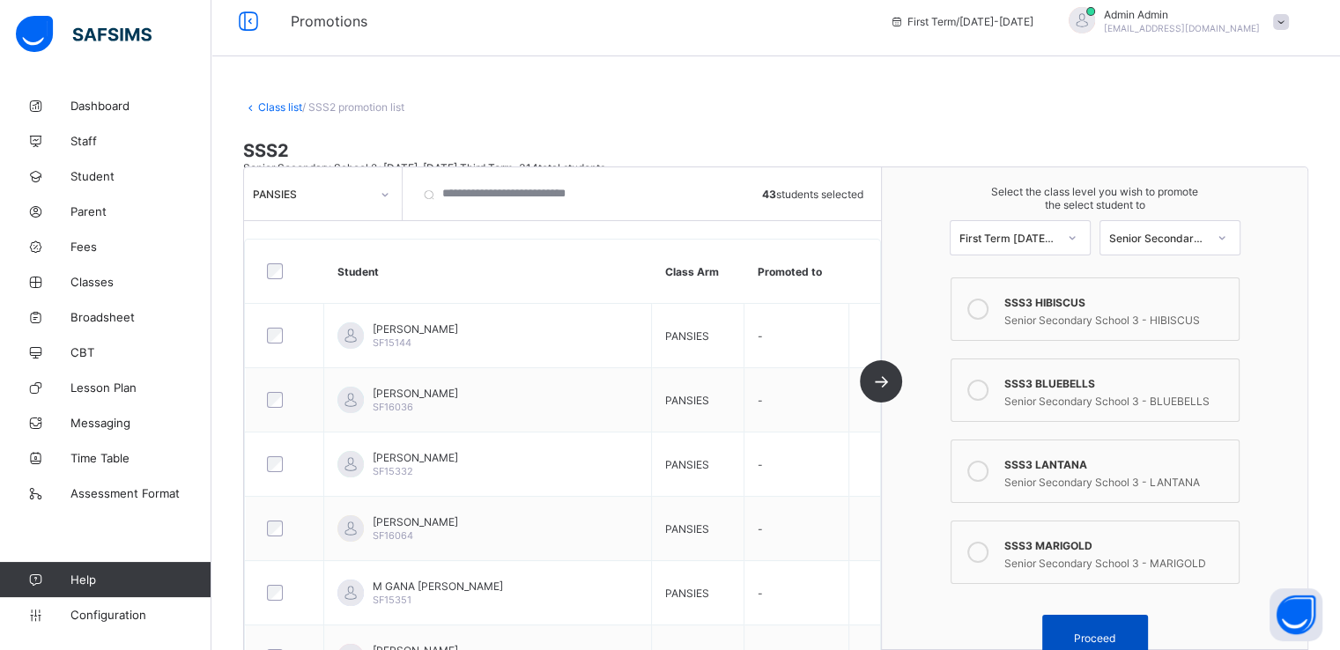
click at [1092, 635] on span "Proceed" at bounding box center [1094, 638] width 41 height 13
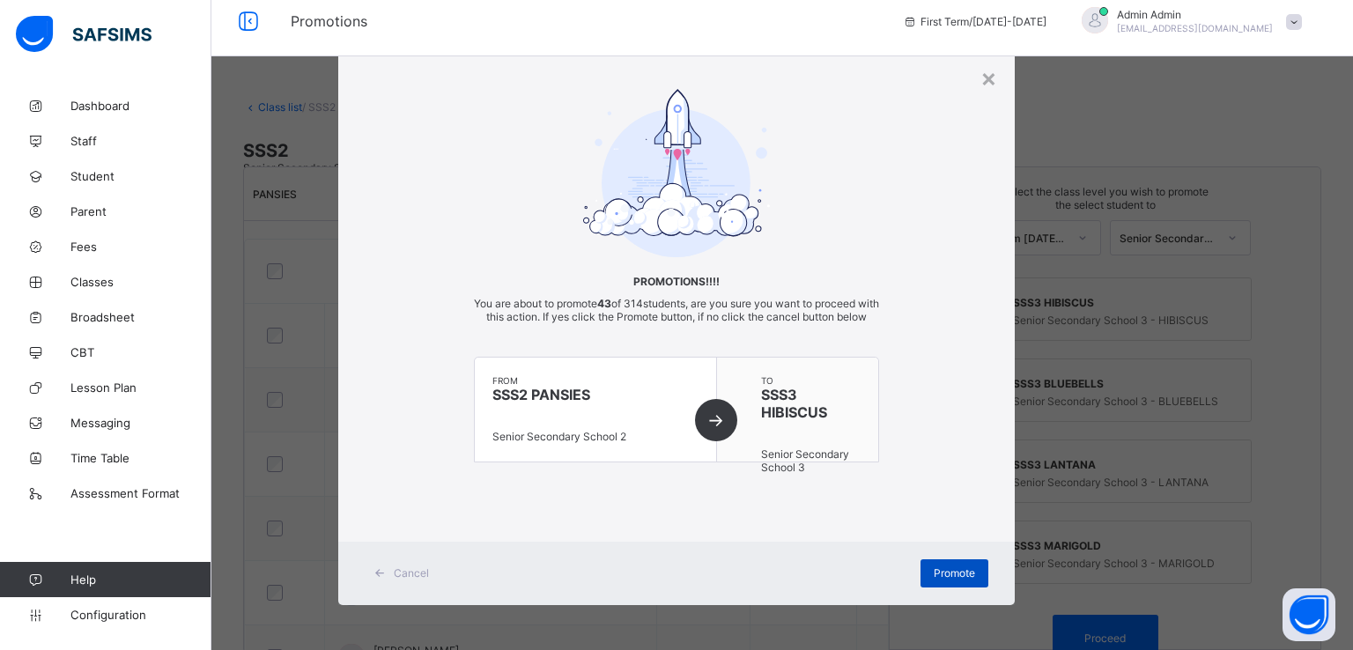
click at [944, 580] on span "Promote" at bounding box center [954, 572] width 41 height 13
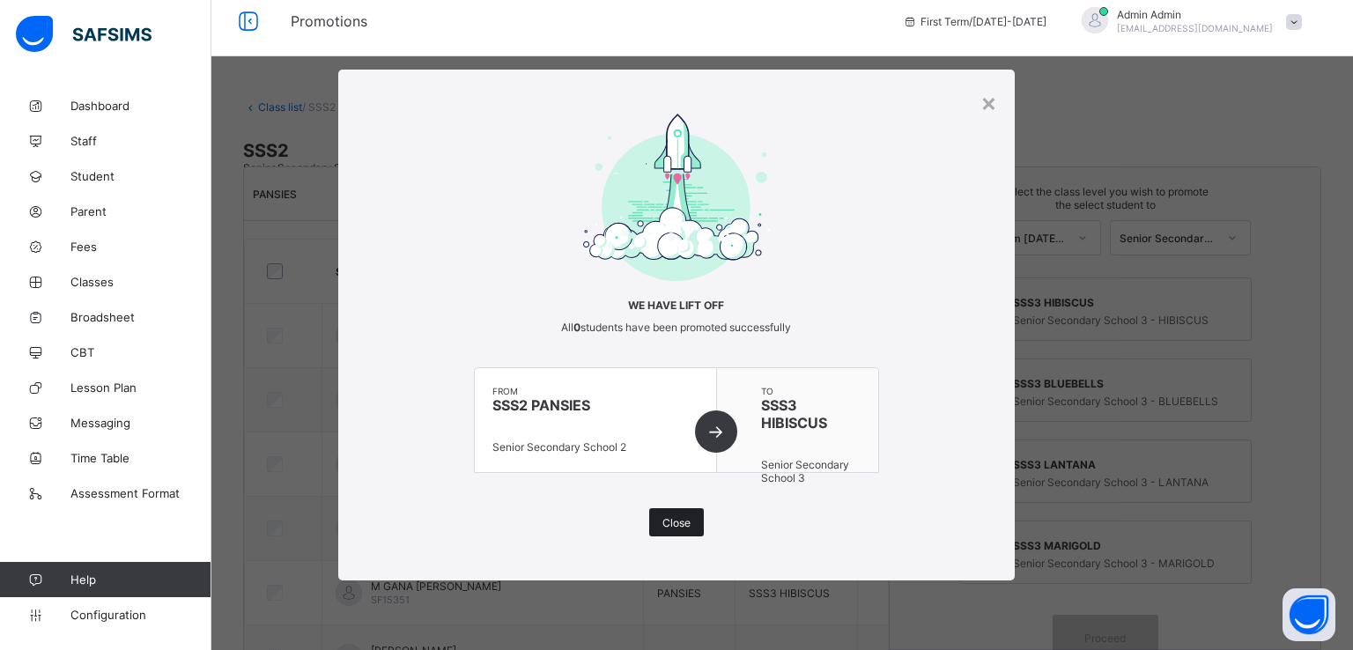
click at [672, 525] on span "Close" at bounding box center [676, 522] width 28 height 13
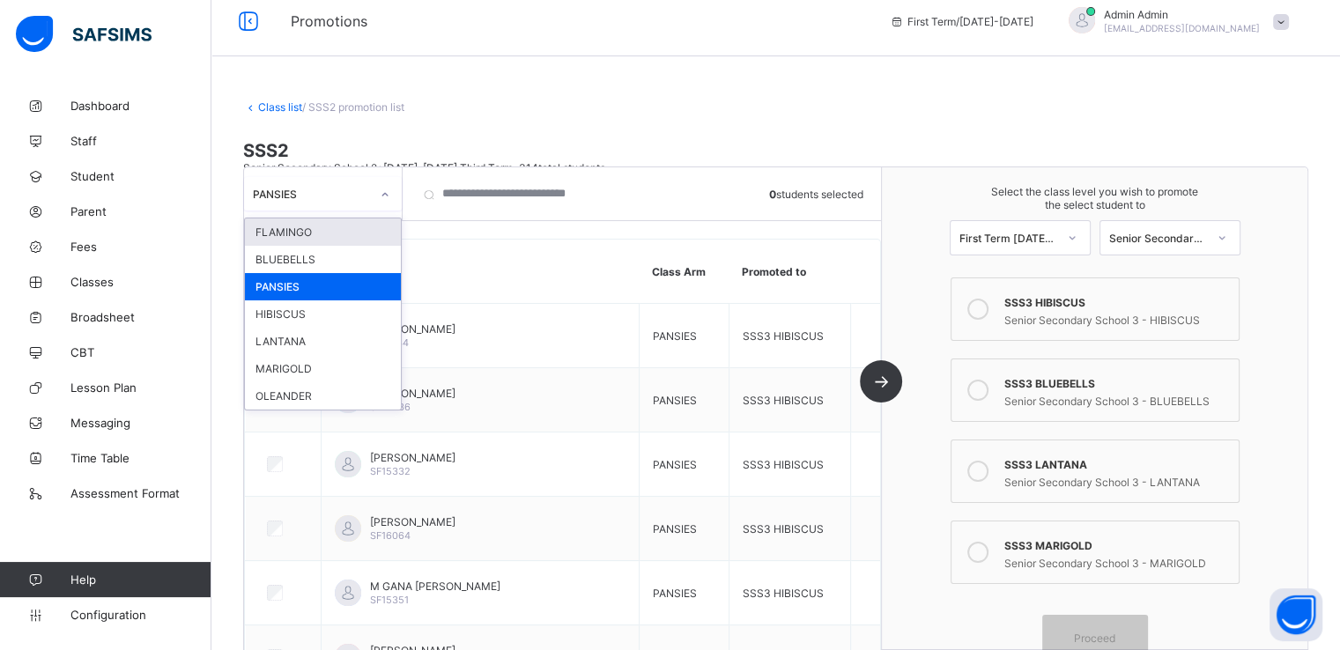
click at [345, 194] on div "PANSIES" at bounding box center [311, 193] width 117 height 13
click at [285, 396] on div "OLEANDER" at bounding box center [323, 395] width 156 height 27
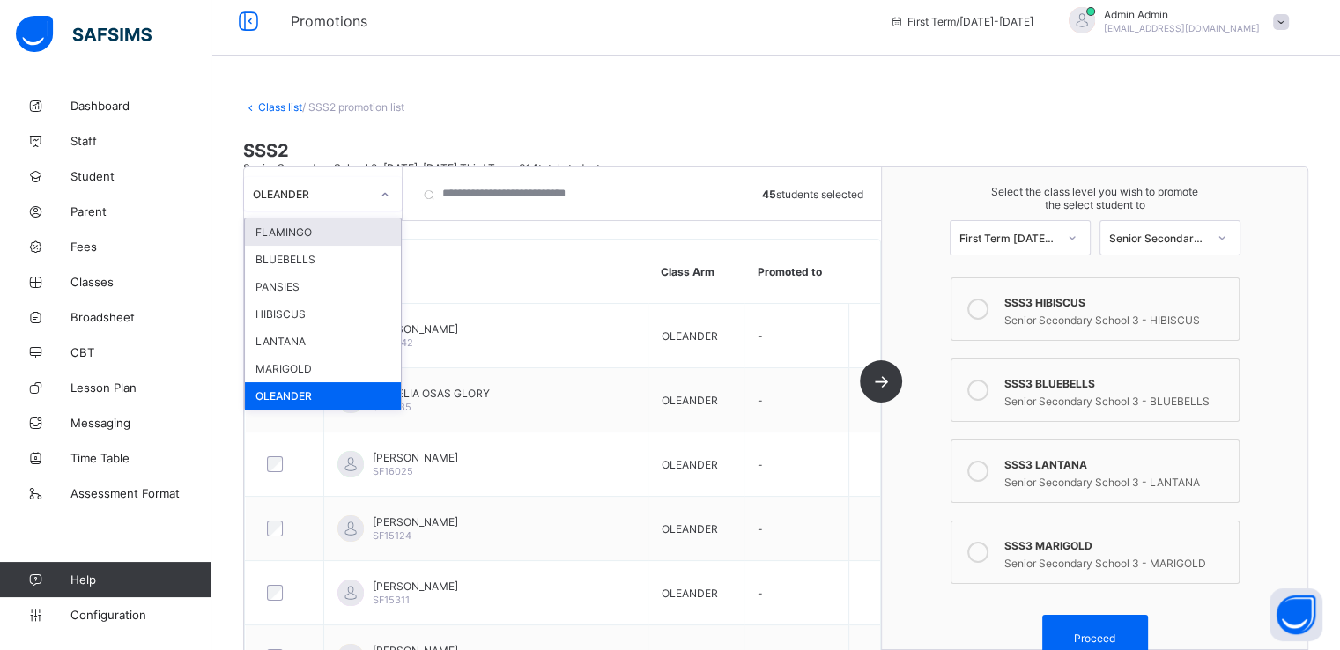
click at [377, 201] on div at bounding box center [385, 195] width 30 height 28
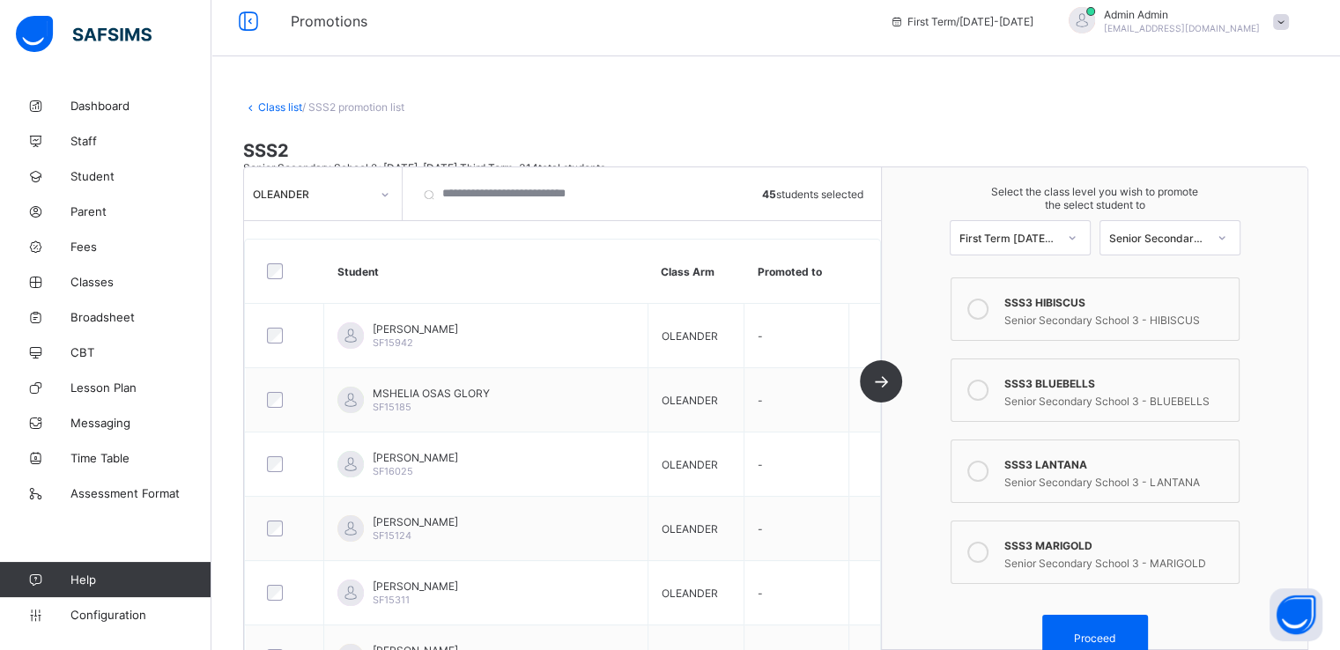
click at [542, 101] on div "Class list / SSS2 promotion list" at bounding box center [775, 106] width 1065 height 13
click at [494, 202] on input "search" at bounding box center [508, 193] width 194 height 53
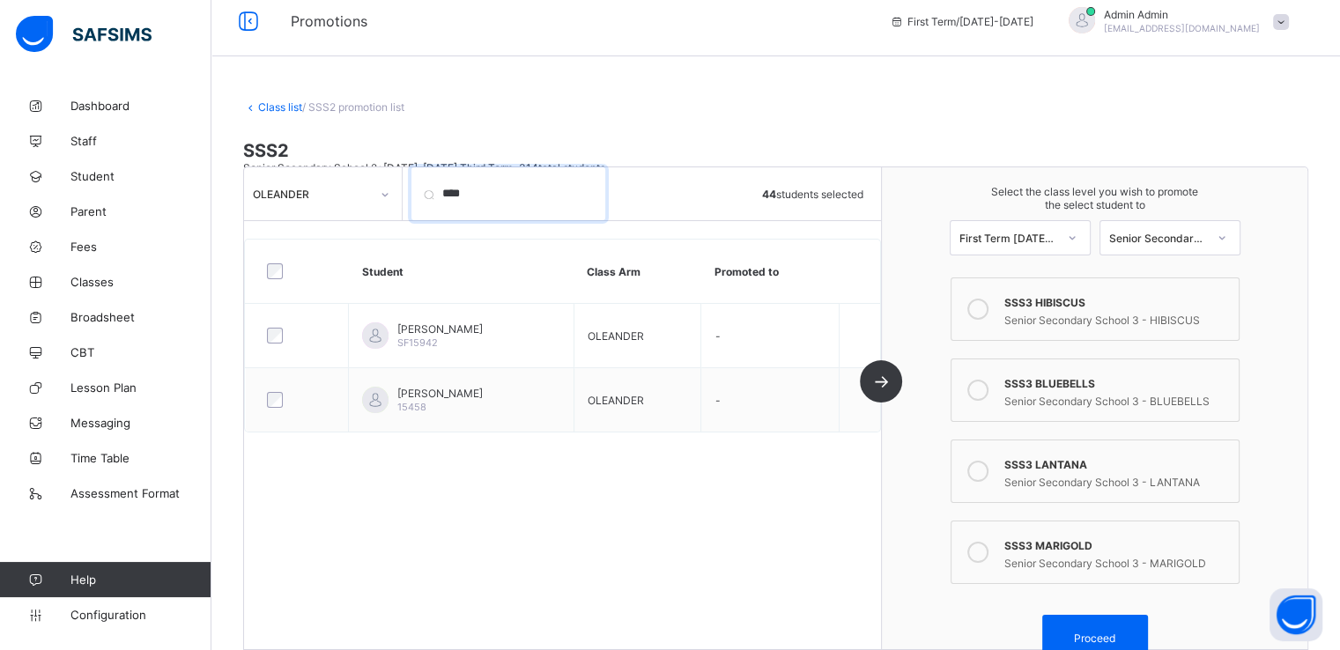
click at [479, 203] on input "****" at bounding box center [508, 193] width 194 height 53
type input "*"
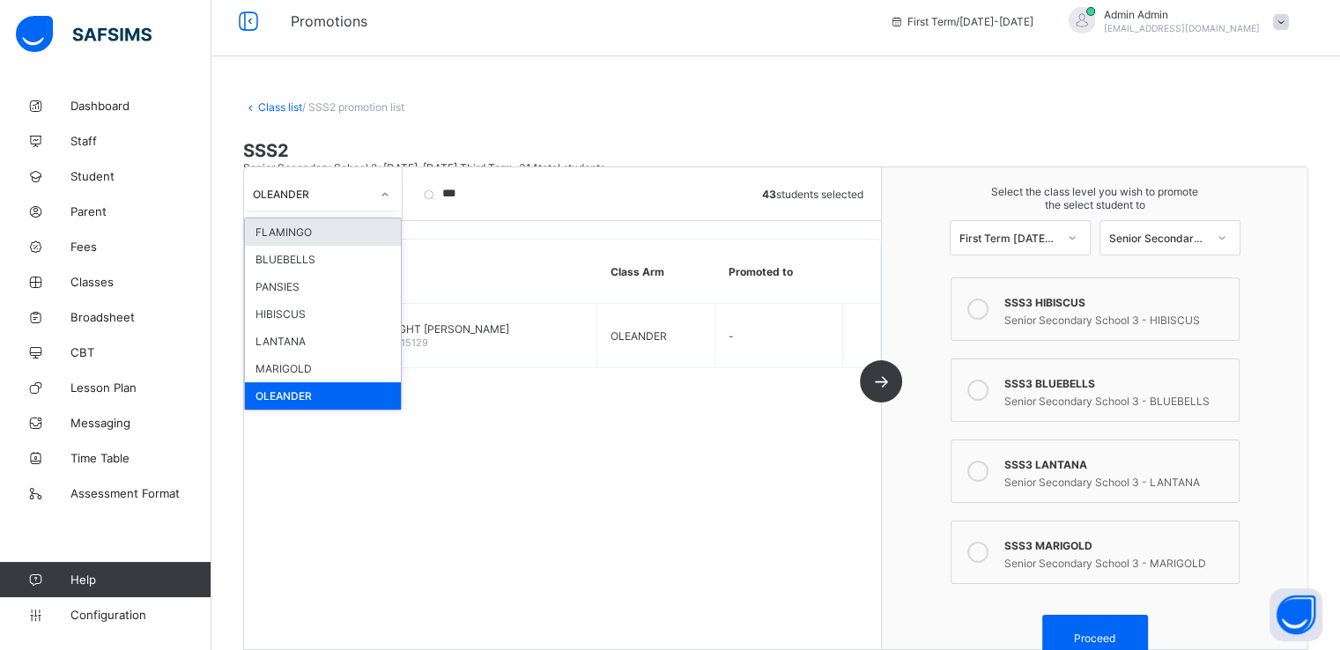
click at [387, 202] on icon at bounding box center [385, 195] width 11 height 18
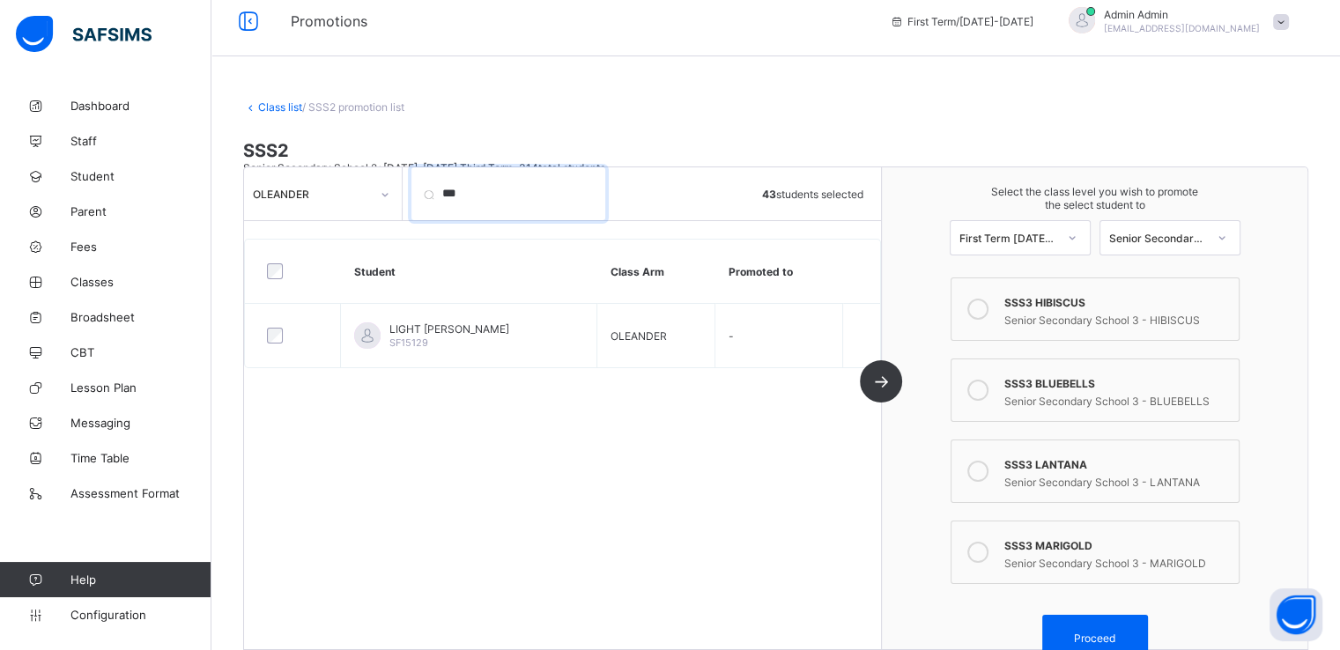
click at [485, 183] on input "***" at bounding box center [508, 193] width 194 height 53
type input "*"
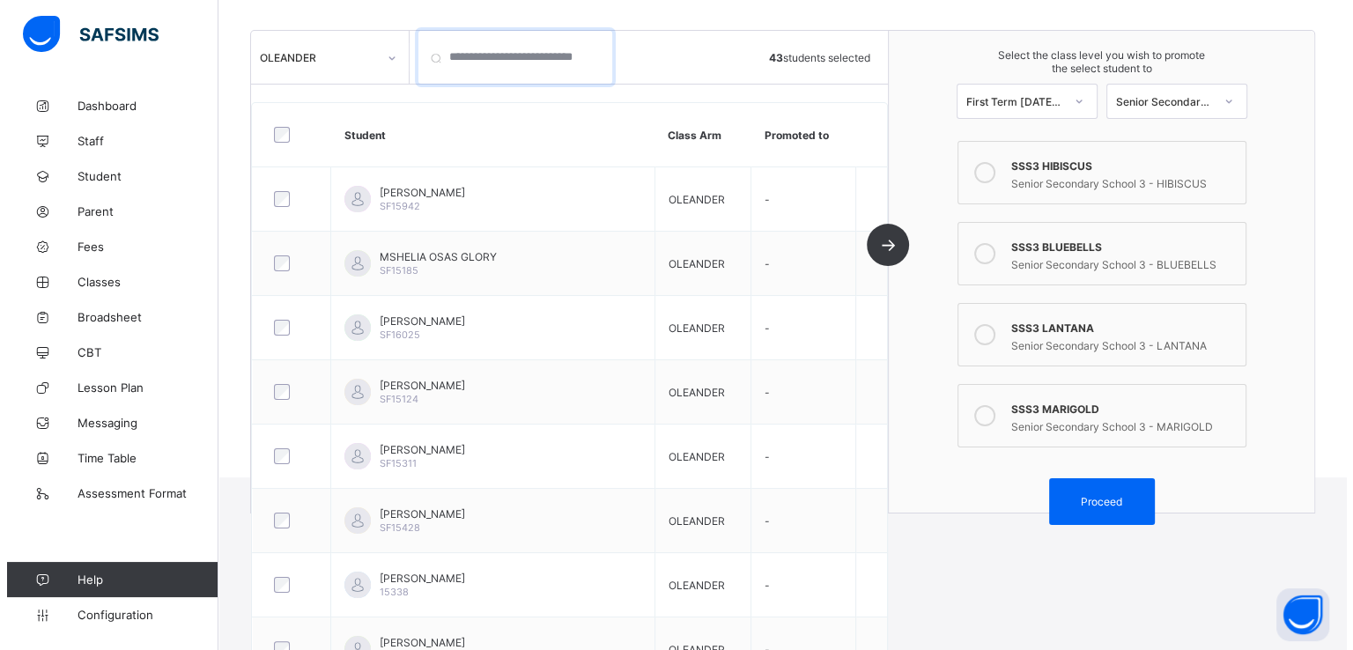
scroll to position [215, 0]
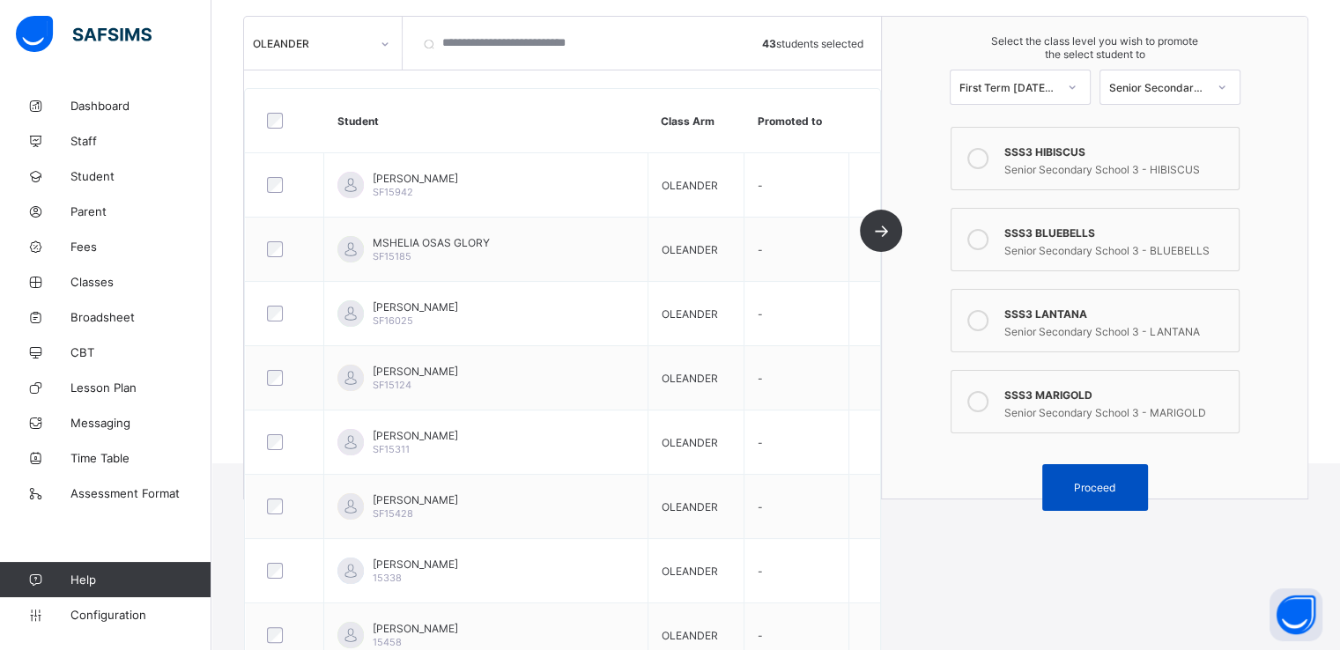
click at [1096, 487] on span "Proceed" at bounding box center [1094, 487] width 41 height 13
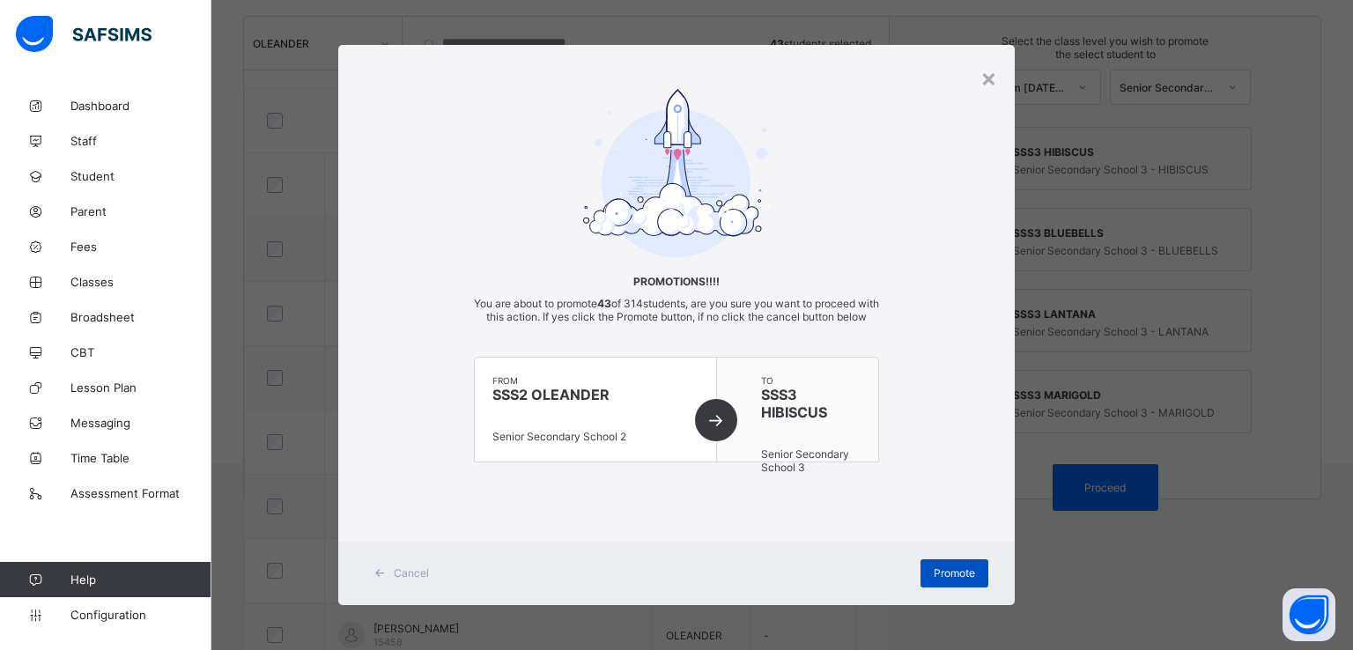
click at [948, 580] on span "Promote" at bounding box center [954, 572] width 41 height 13
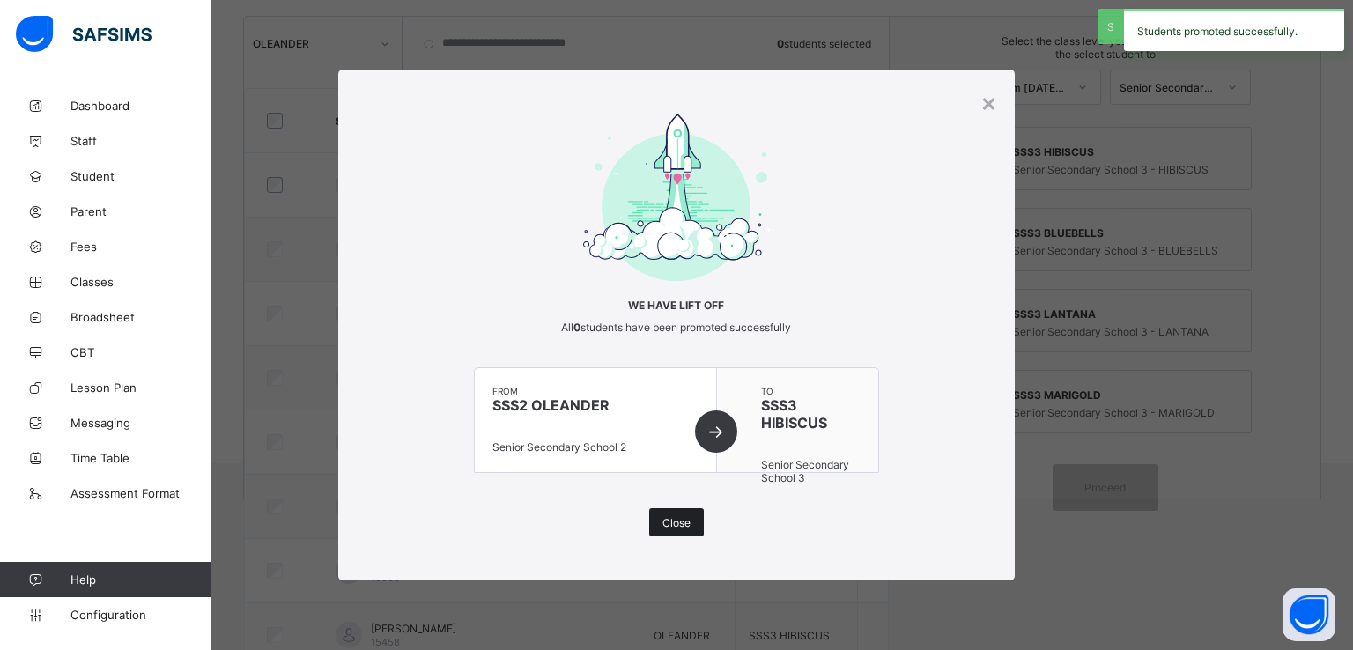
click at [666, 522] on span "Close" at bounding box center [676, 522] width 28 height 13
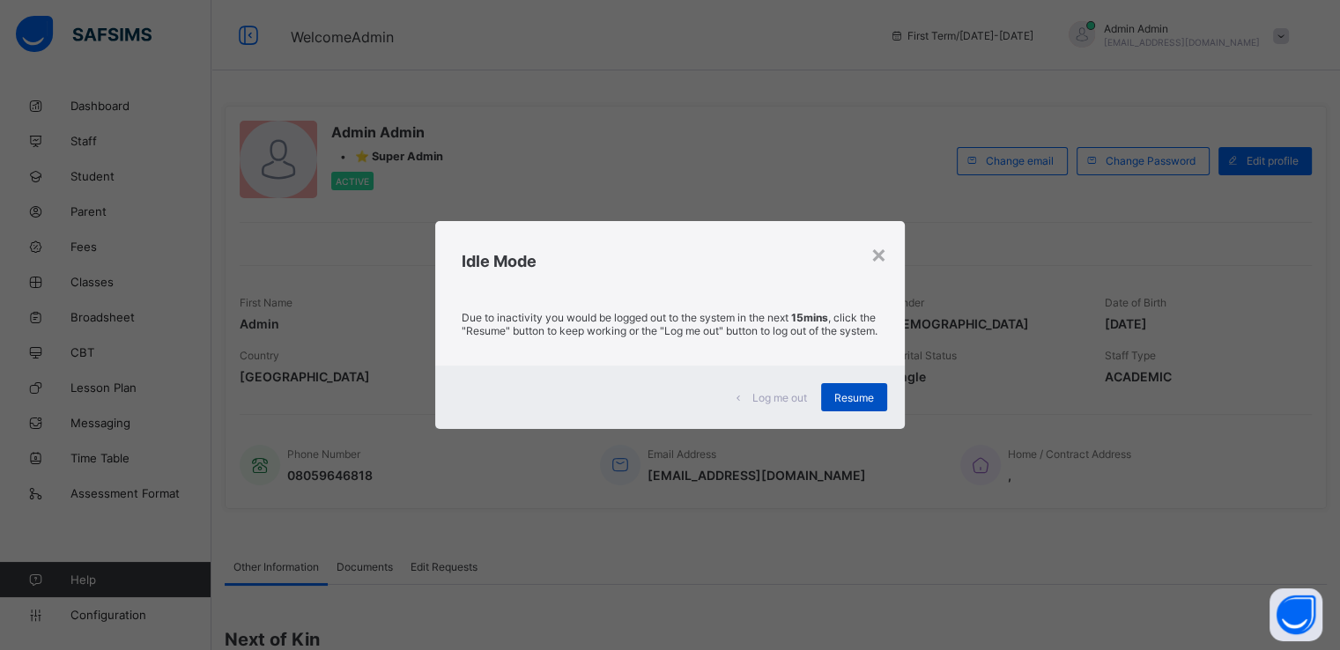
click at [848, 396] on div "Resume" at bounding box center [854, 397] width 66 height 28
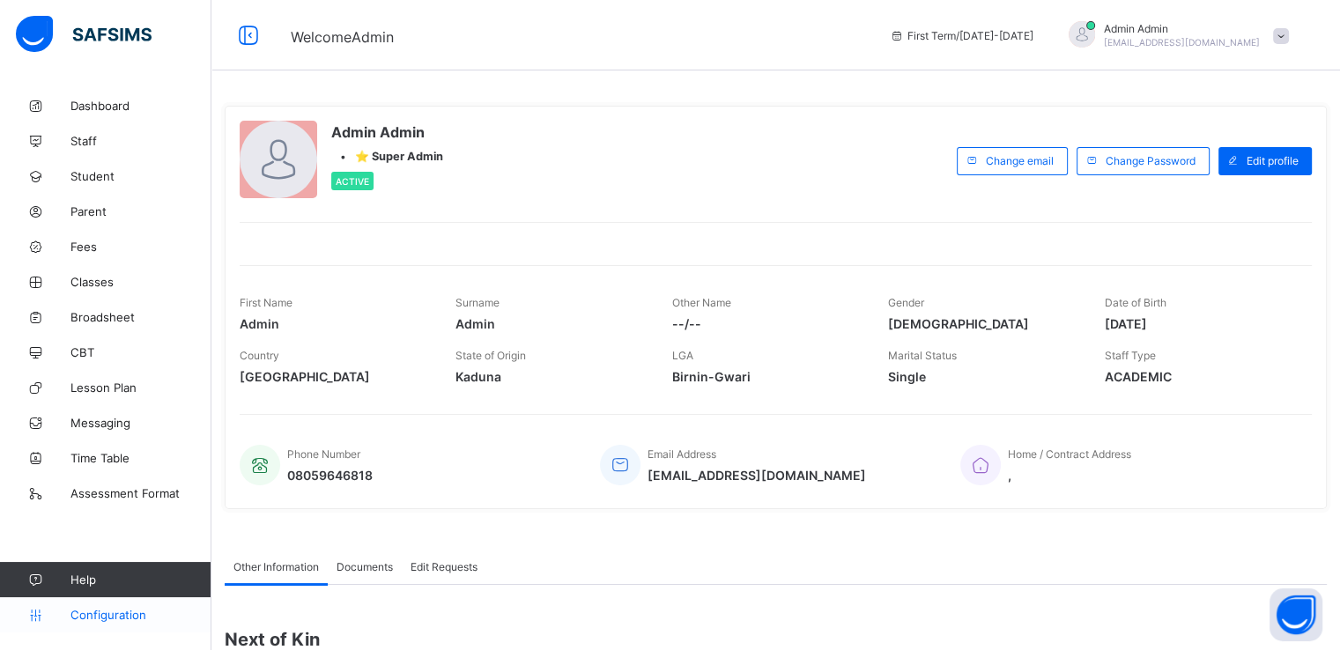
click at [115, 622] on link "Configuration" at bounding box center [105, 614] width 211 height 35
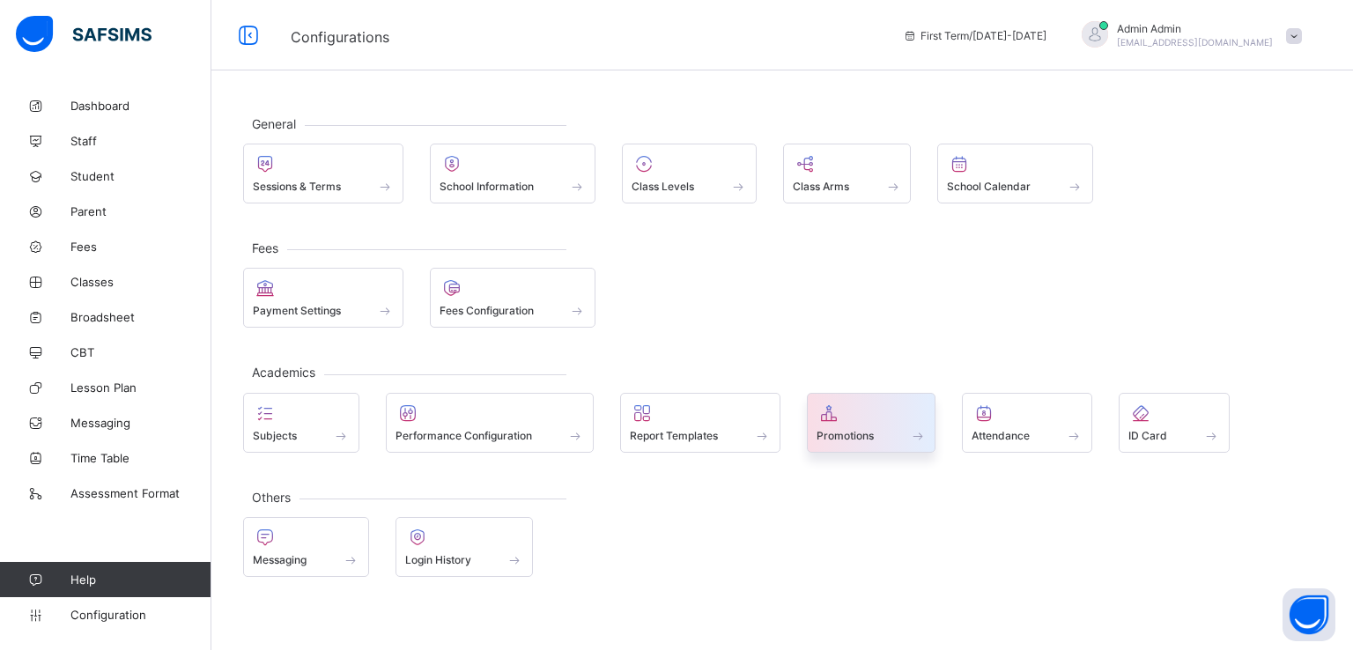
click at [835, 440] on div "Promotions" at bounding box center [872, 435] width 110 height 15
